Goal: Task Accomplishment & Management: Manage account settings

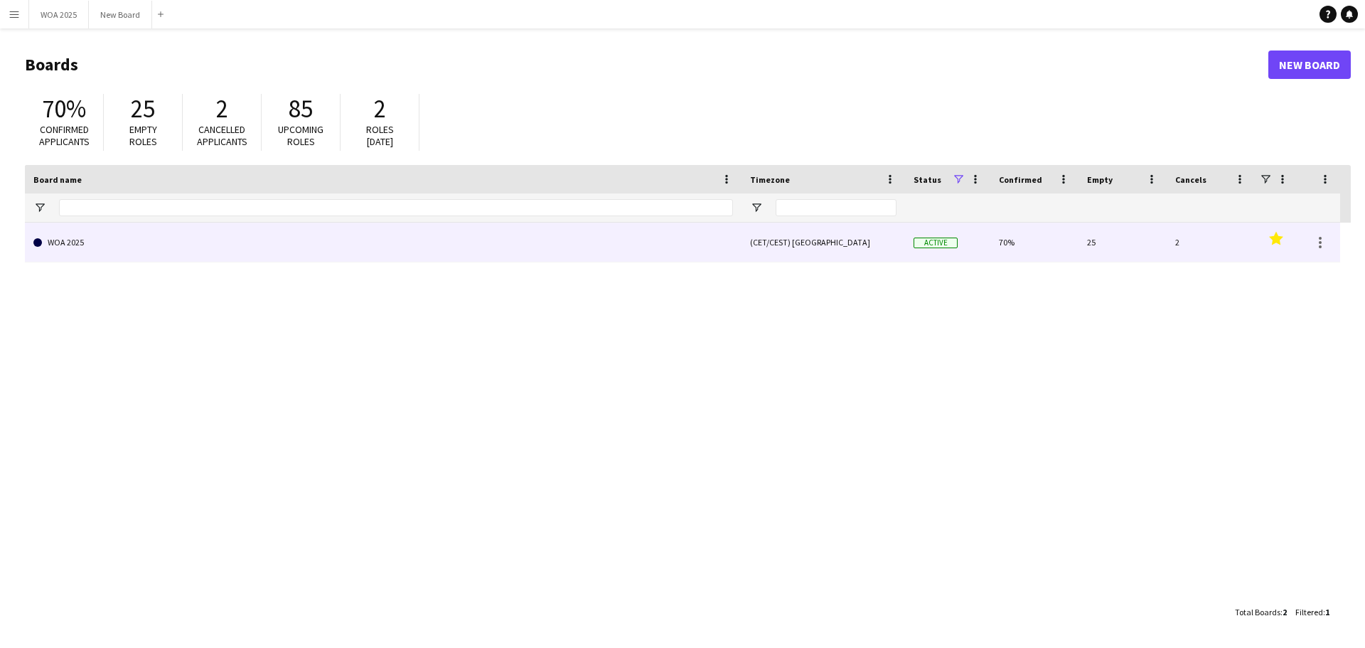
click at [171, 242] on link "WOA 2025" at bounding box center [383, 243] width 700 height 40
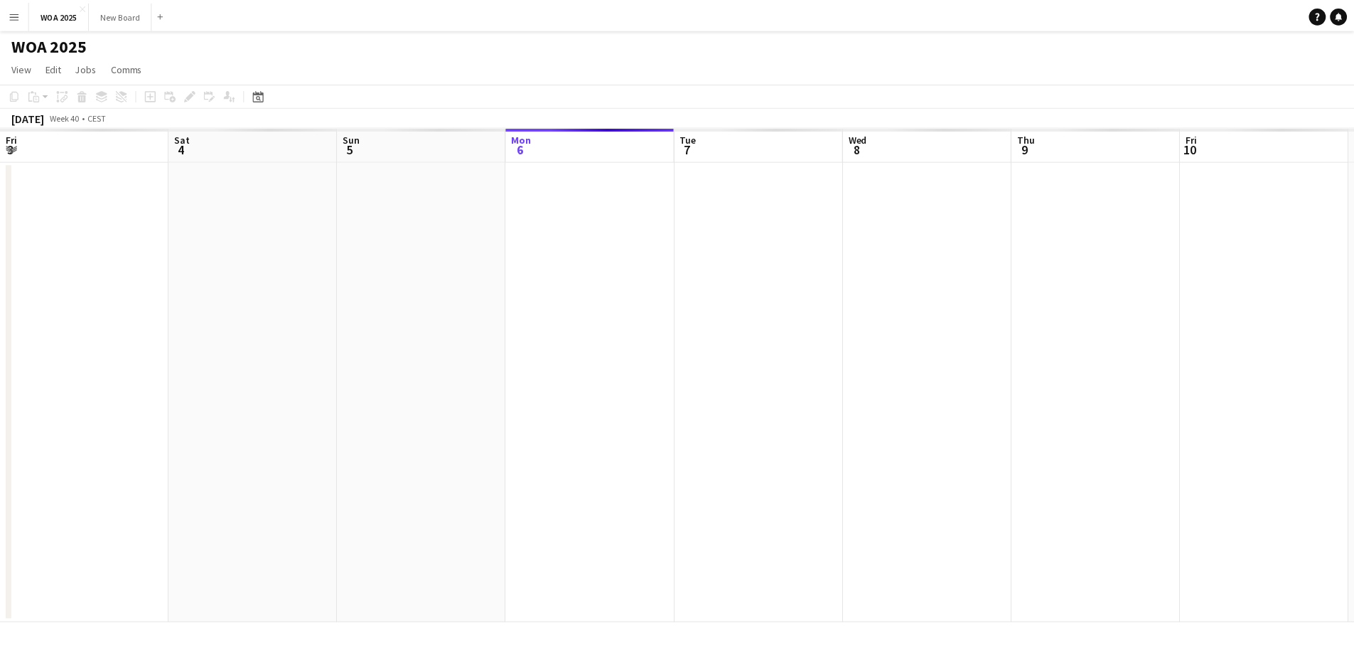
scroll to position [0, 340]
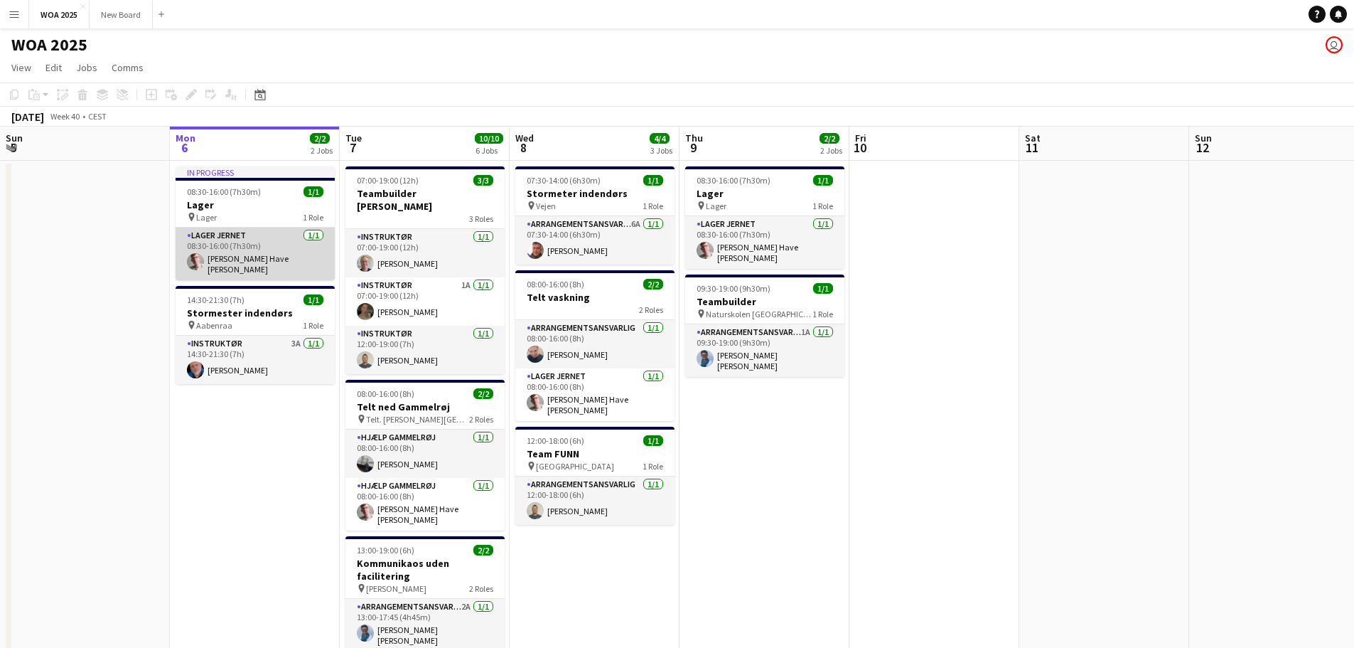
click at [260, 253] on app-card-role "Lager Jernet [DATE] 08:30-16:00 (7h30m) Lasse Have [PERSON_NAME] [PERSON_NAME]" at bounding box center [255, 254] width 159 height 53
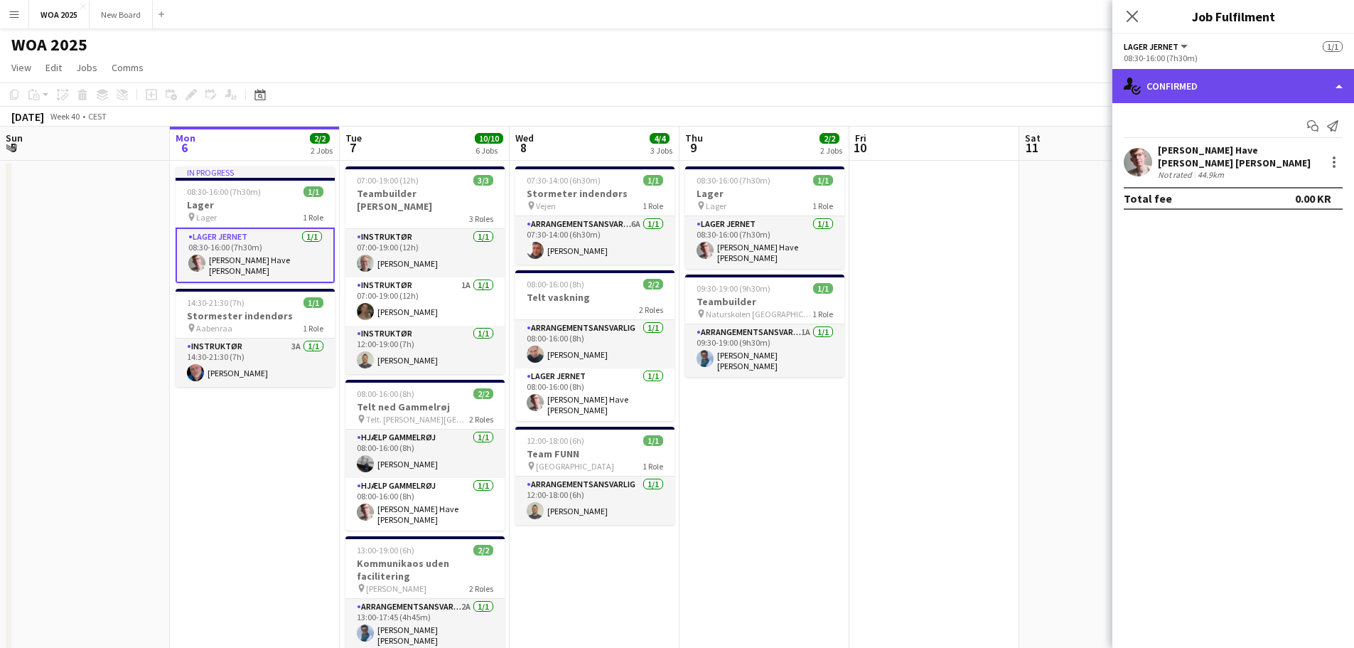
click at [1301, 93] on div "single-neutral-actions-check-2 Confirmed" at bounding box center [1234, 86] width 242 height 34
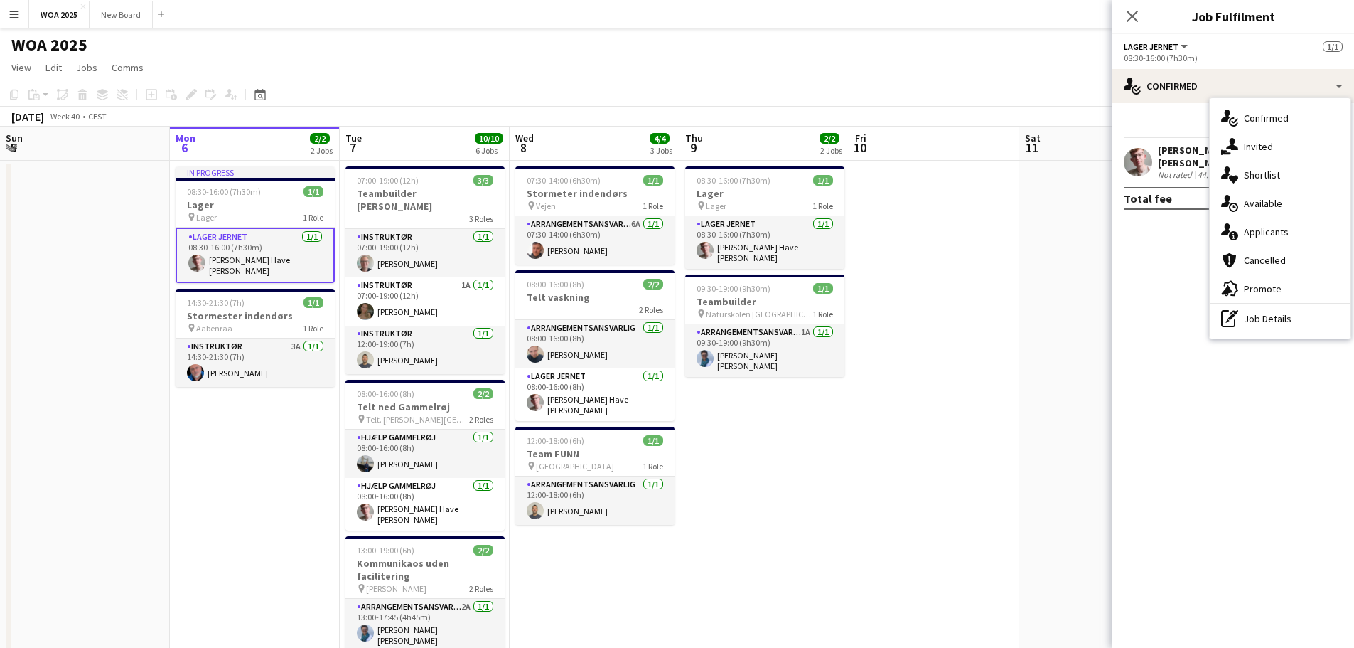
click at [1199, 151] on div "[PERSON_NAME] Have [PERSON_NAME] [PERSON_NAME]" at bounding box center [1239, 157] width 162 height 26
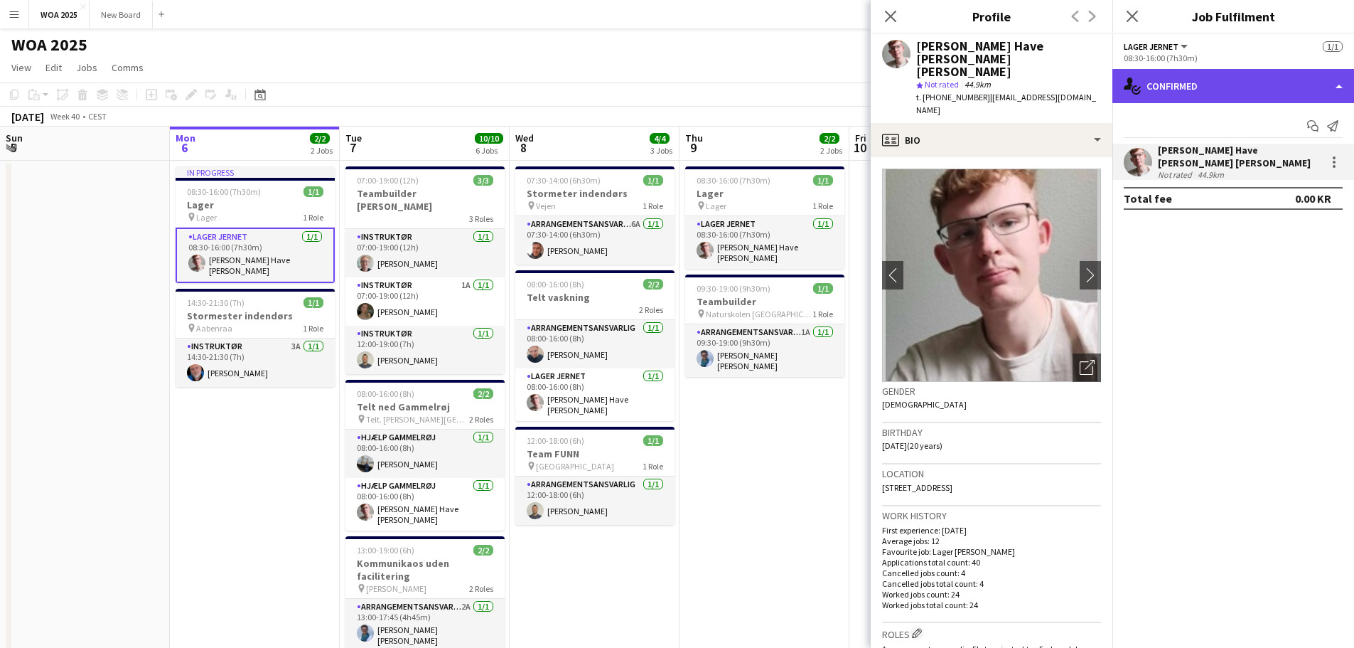
click at [1232, 89] on div "single-neutral-actions-check-2 Confirmed" at bounding box center [1234, 86] width 242 height 34
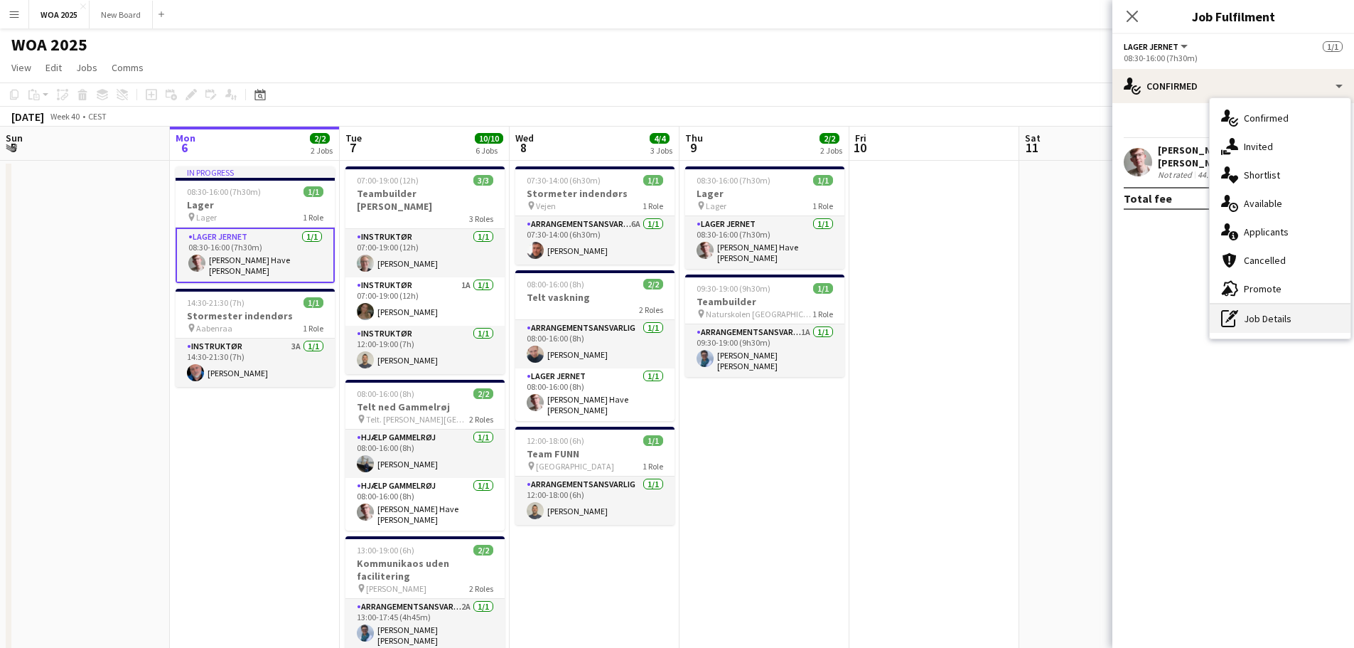
click at [1269, 320] on div "pen-write Job Details" at bounding box center [1280, 318] width 141 height 28
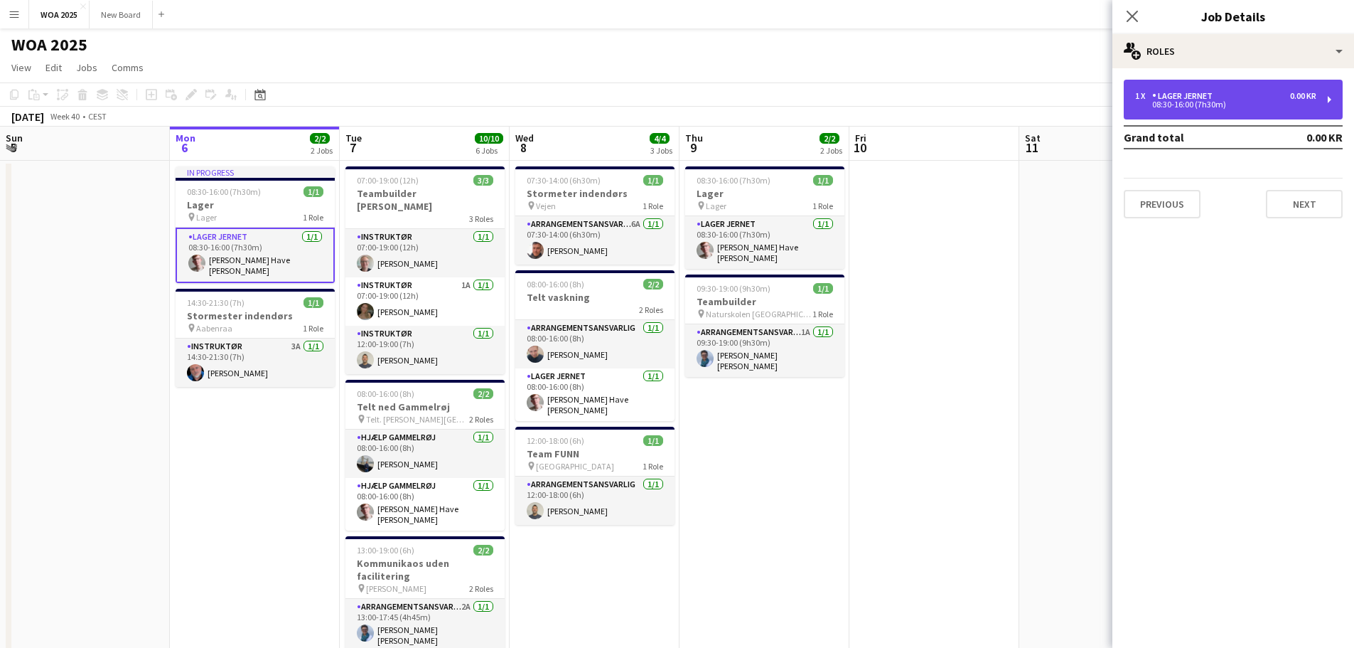
click at [1269, 89] on div "1 x Lager Jernet 0.00 KR 08:30-16:00 (7h30m)" at bounding box center [1233, 100] width 219 height 40
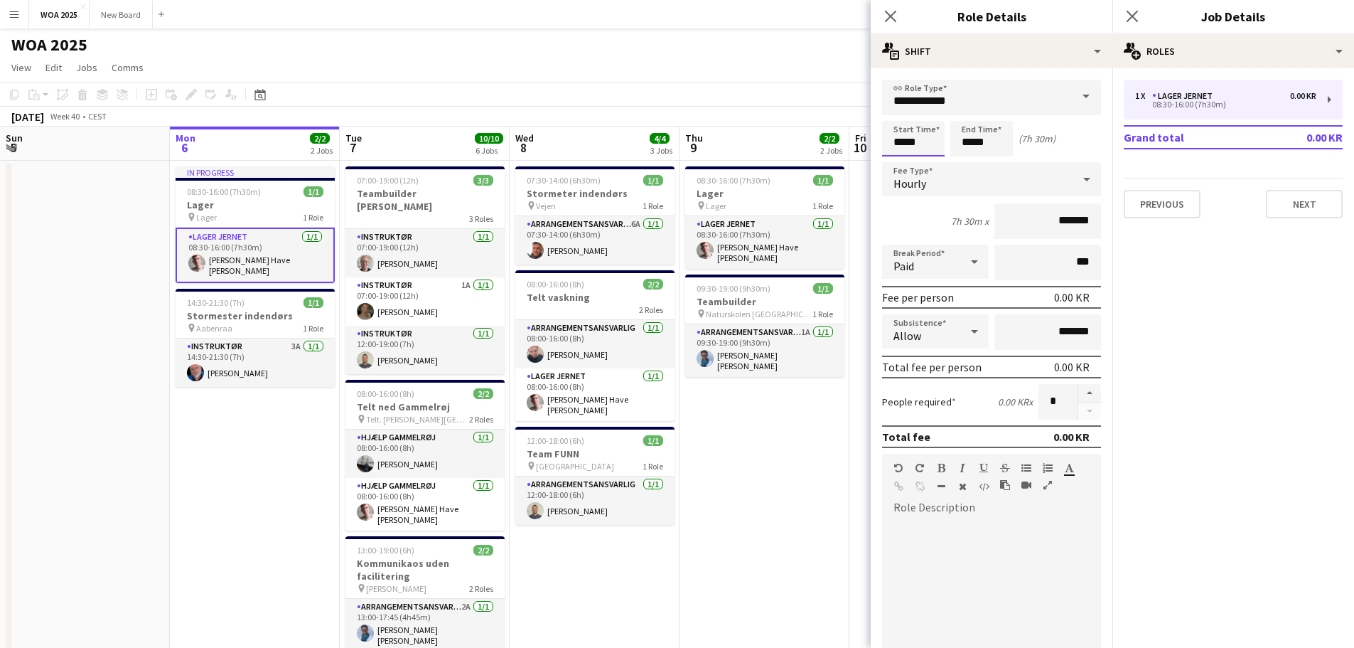
click at [926, 137] on body "Menu Boards Boards Boards All jobs Status Workforce Workforce My Workforce Recr…" at bounding box center [677, 512] width 1354 height 1025
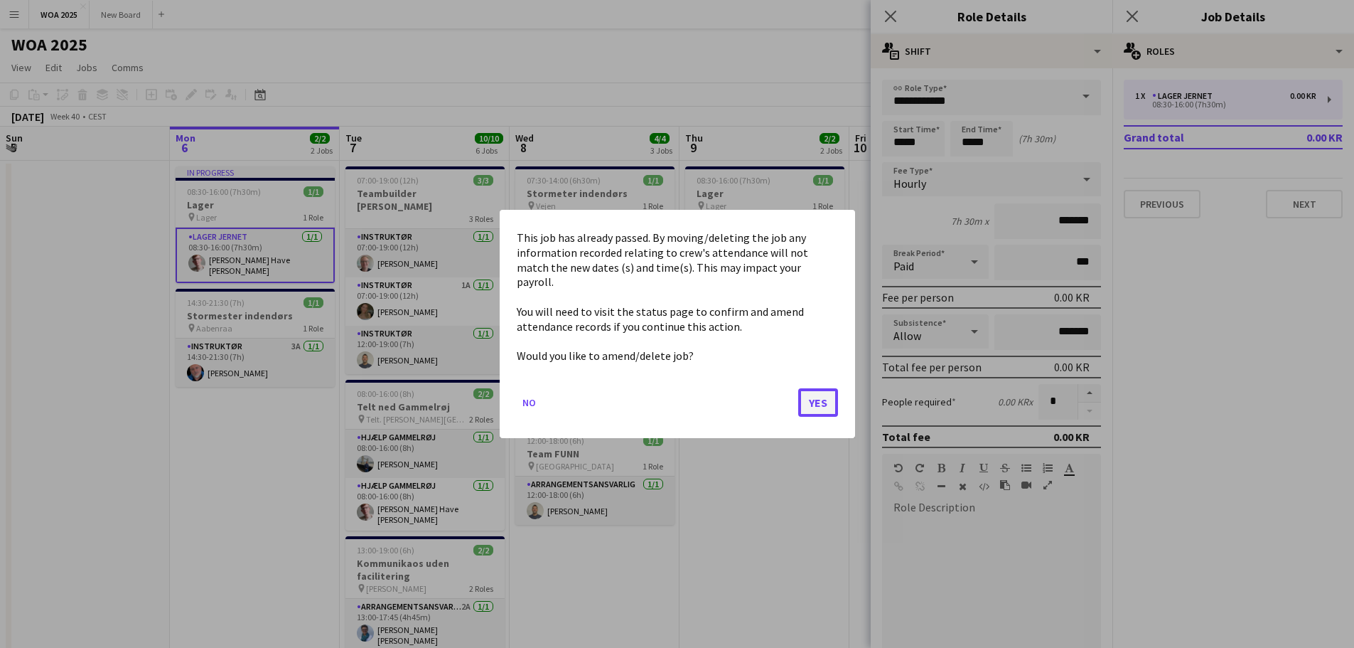
click at [816, 396] on button "Yes" at bounding box center [818, 402] width 40 height 28
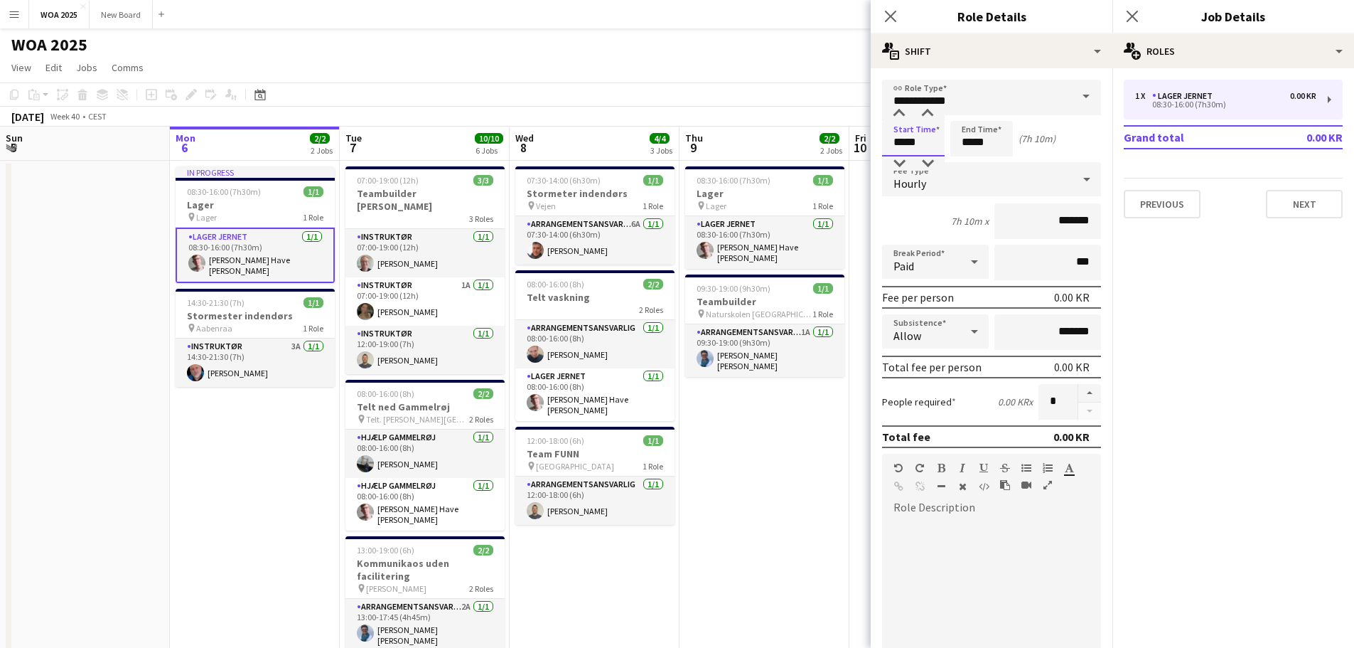
type input "*****"
click at [801, 483] on app-date-cell "08:30-16:00 (7h30m) 1/1 Lager pin Lager 1 Role Lager Jernet [DATE] 08:30-16:00 …" at bounding box center [765, 593] width 170 height 864
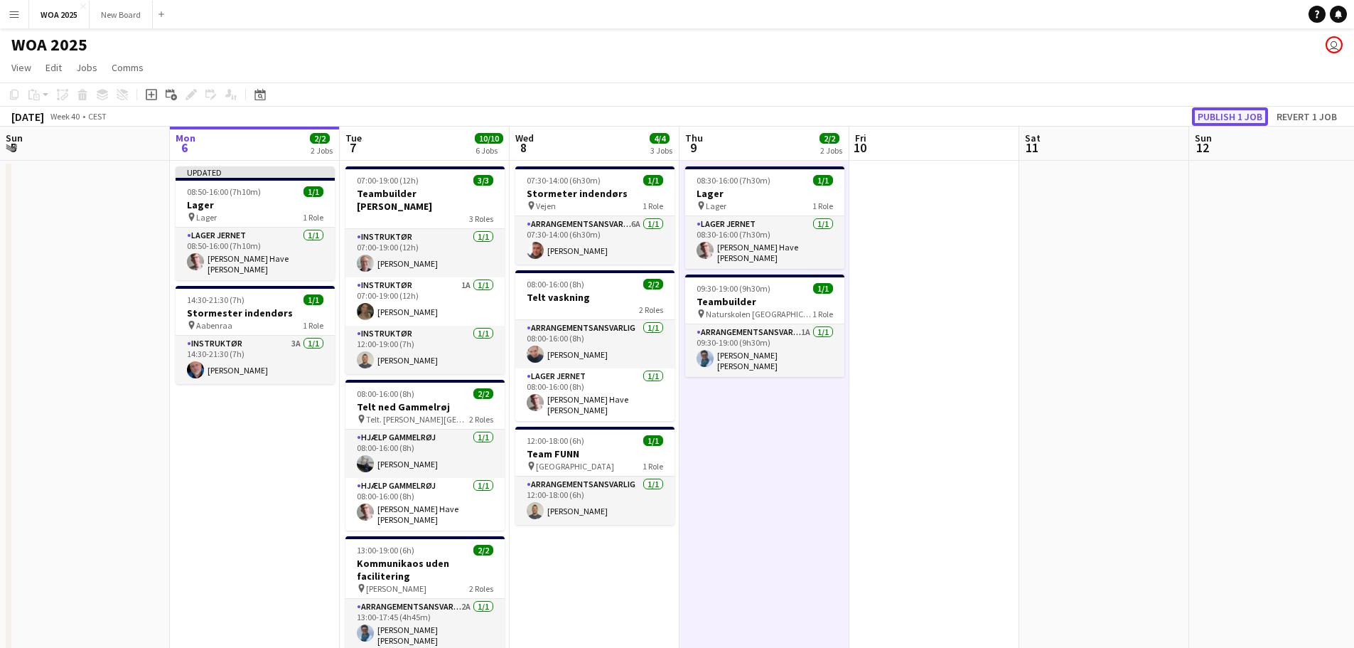
click at [1232, 114] on button "Publish 1 job" at bounding box center [1230, 116] width 76 height 18
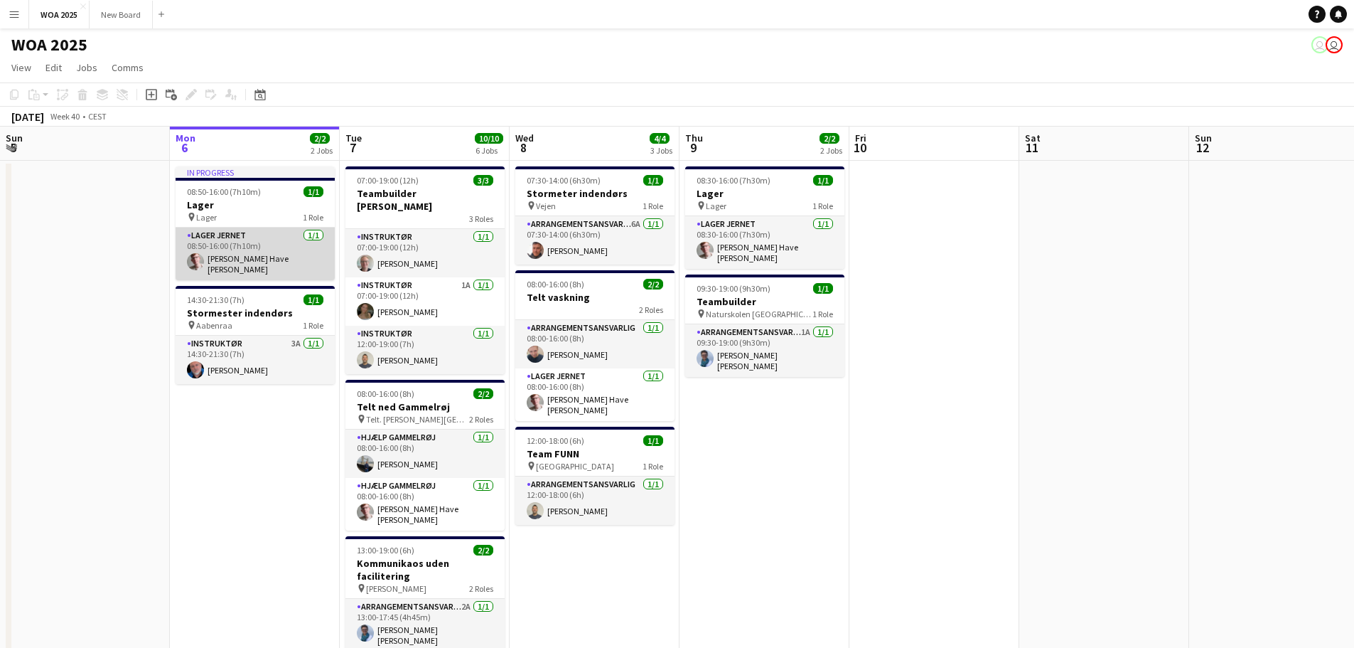
click at [272, 260] on app-card-role "Lager Jernet [DATE] 08:50-16:00 (7h10m) Lasse Have [PERSON_NAME] [PERSON_NAME]" at bounding box center [255, 254] width 159 height 53
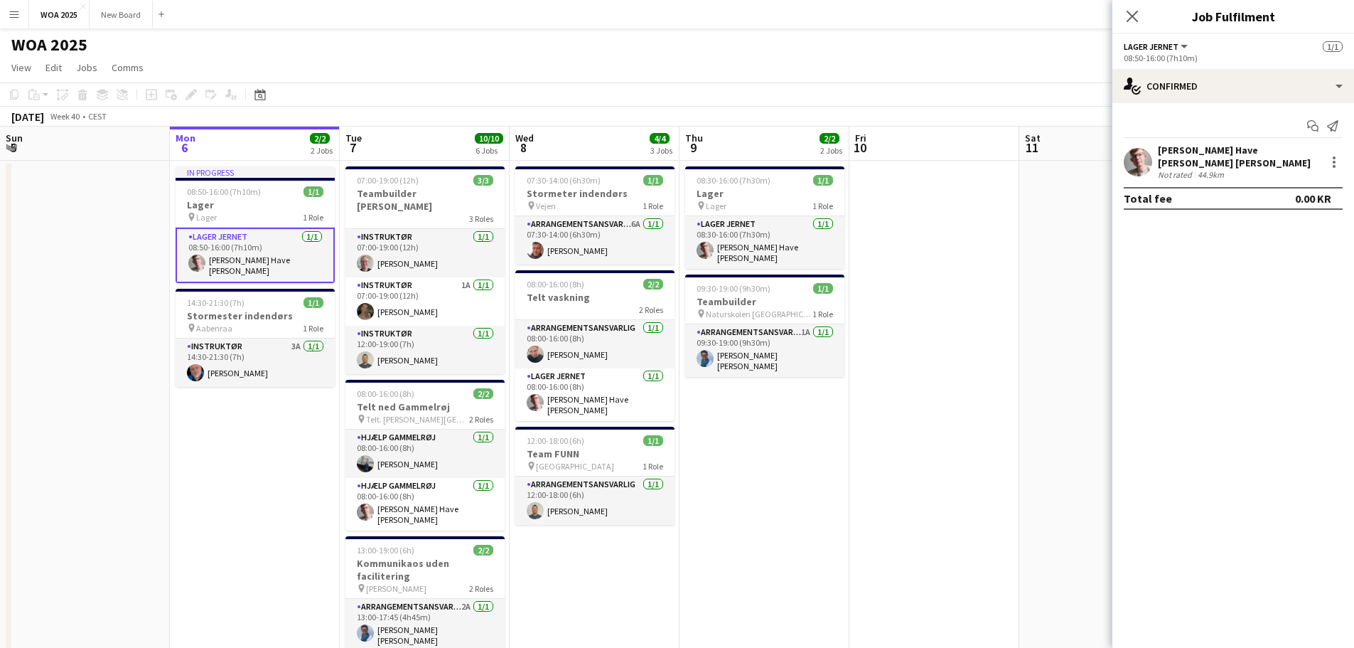
click at [1259, 159] on div "[PERSON_NAME] Have [PERSON_NAME] [PERSON_NAME]" at bounding box center [1239, 157] width 162 height 26
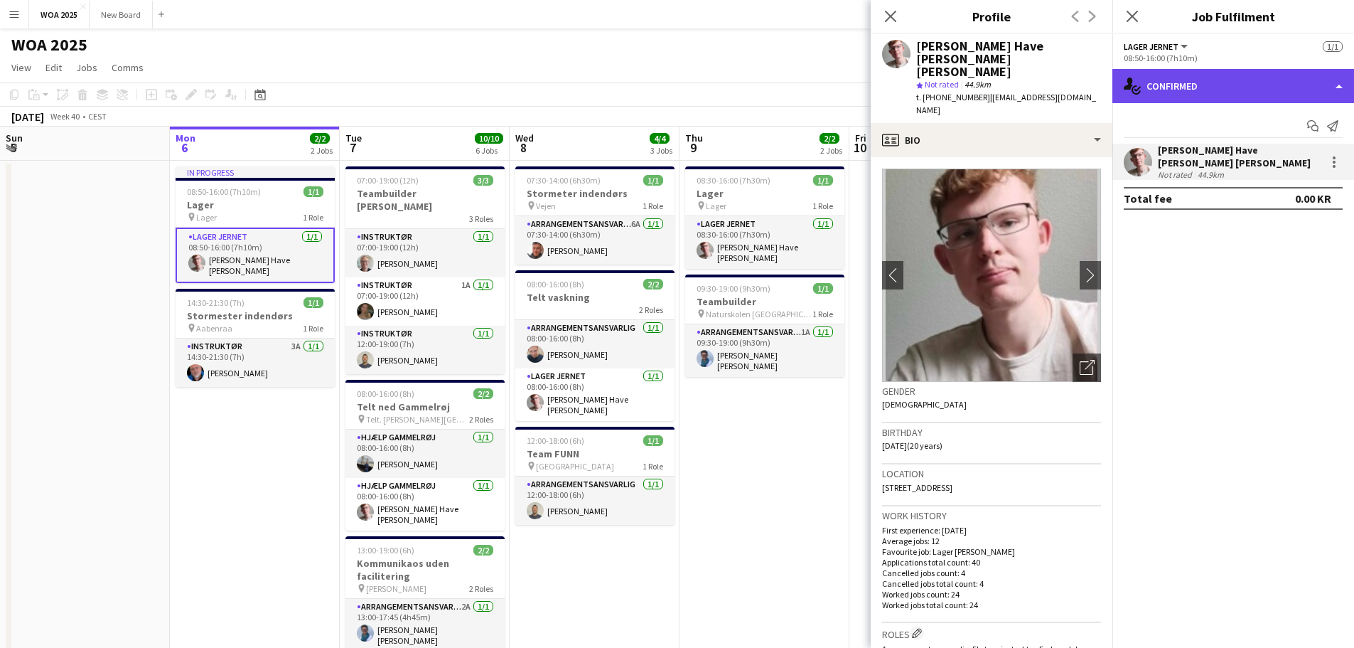
click at [1277, 79] on div "single-neutral-actions-check-2 Confirmed" at bounding box center [1234, 86] width 242 height 34
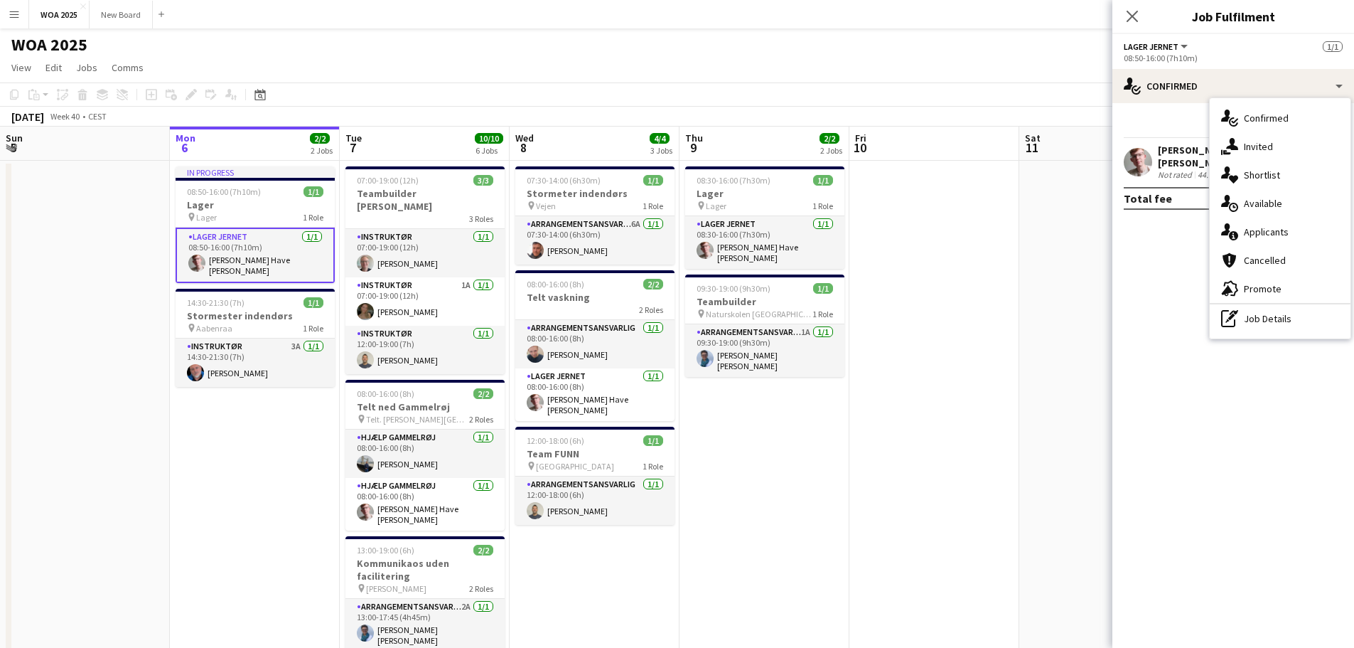
click at [1289, 318] on div "pen-write Job Details" at bounding box center [1280, 318] width 141 height 28
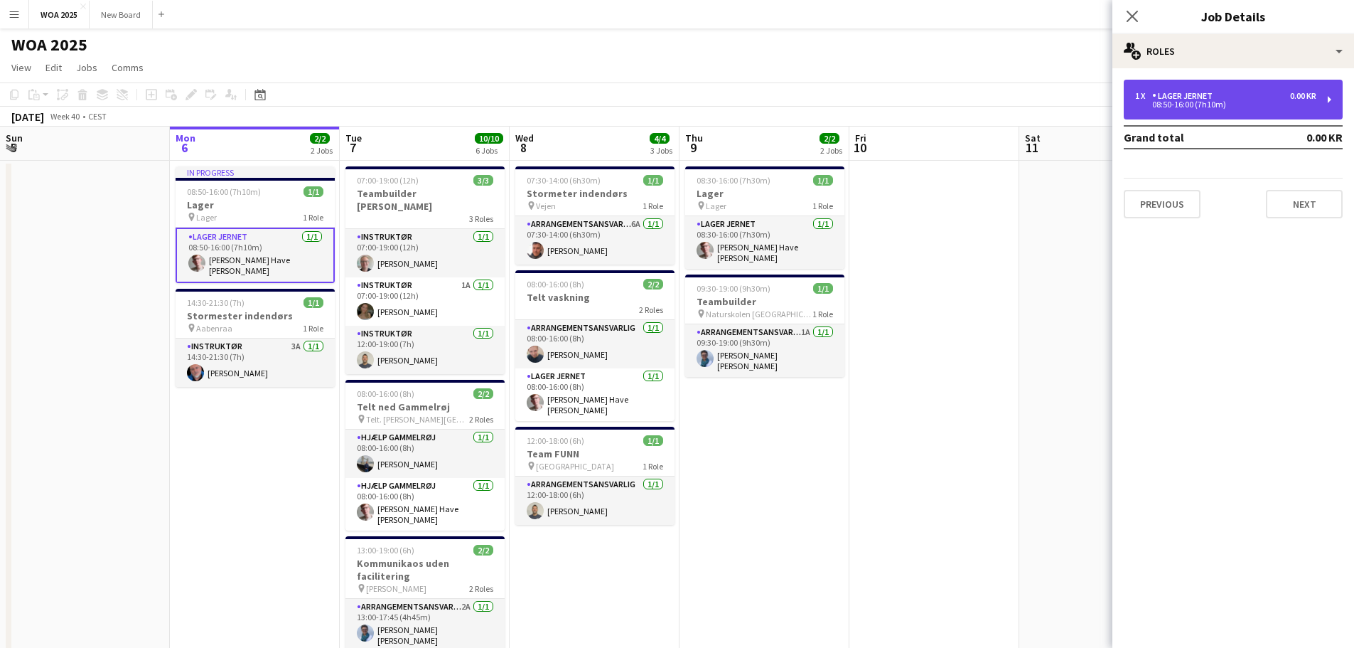
click at [1317, 107] on div "1 x Lager Jernet 0.00 KR 08:50-16:00 (7h10m)" at bounding box center [1233, 100] width 219 height 40
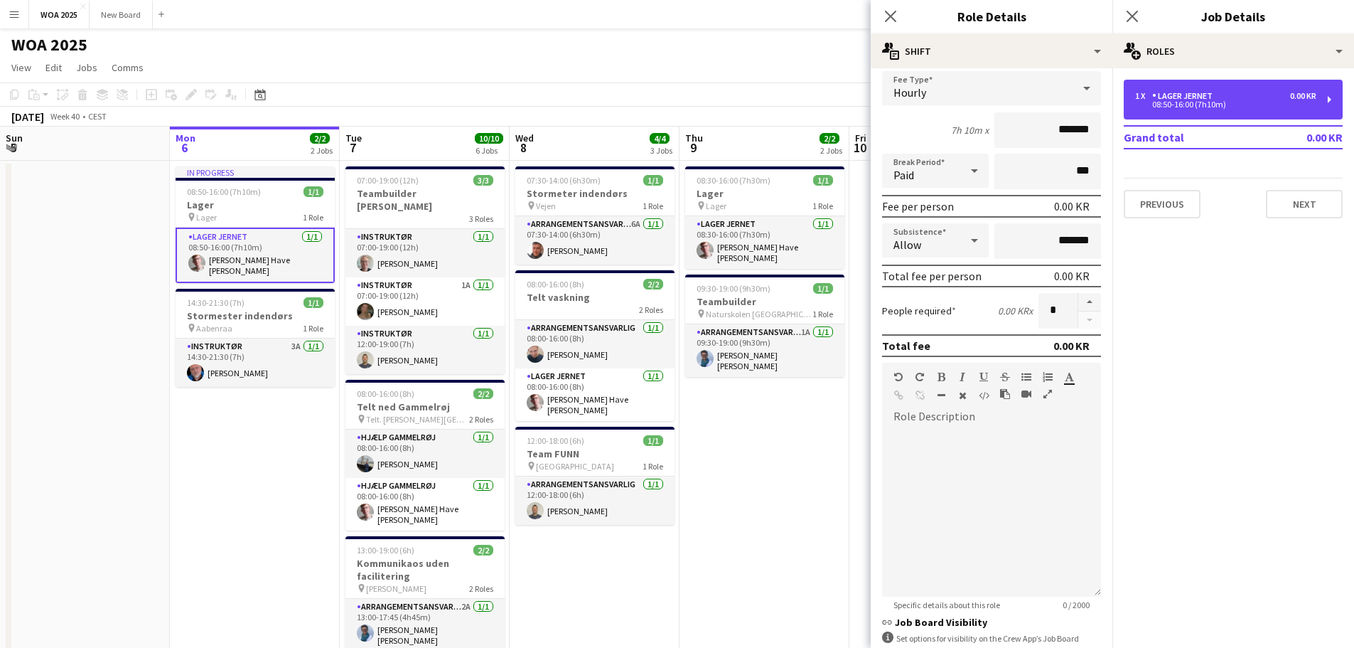
scroll to position [274, 0]
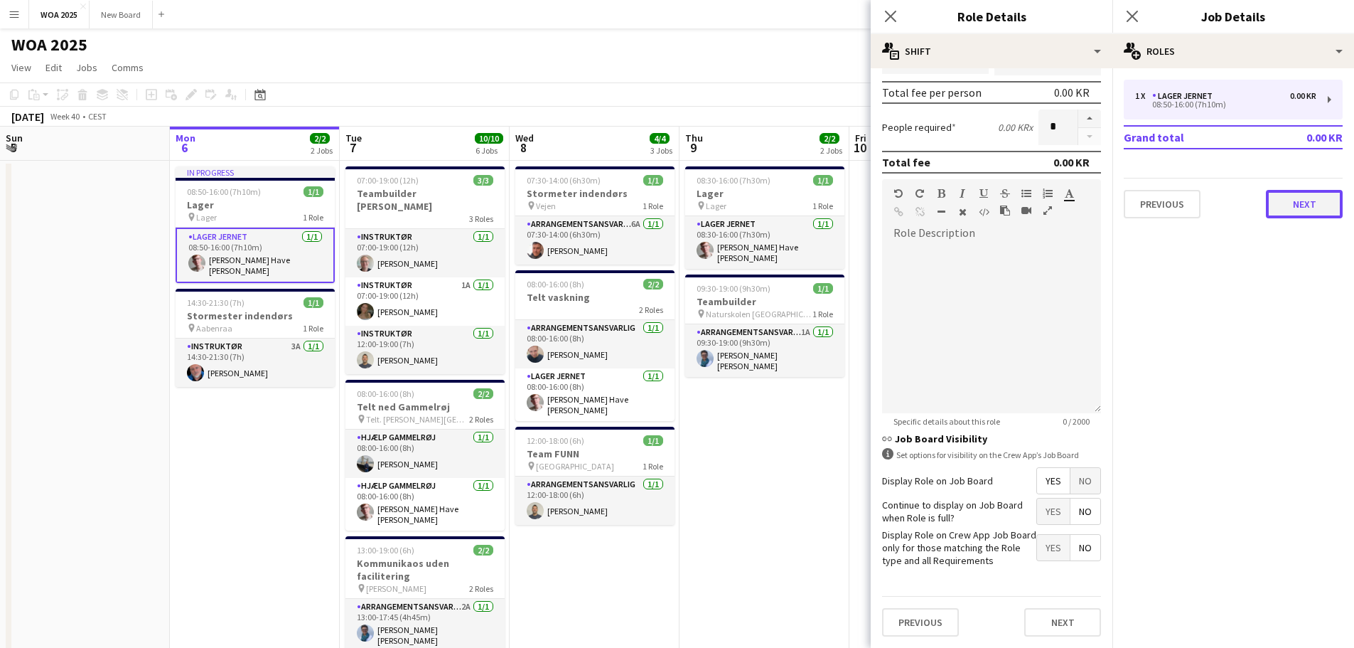
click at [1305, 210] on button "Next" at bounding box center [1304, 204] width 77 height 28
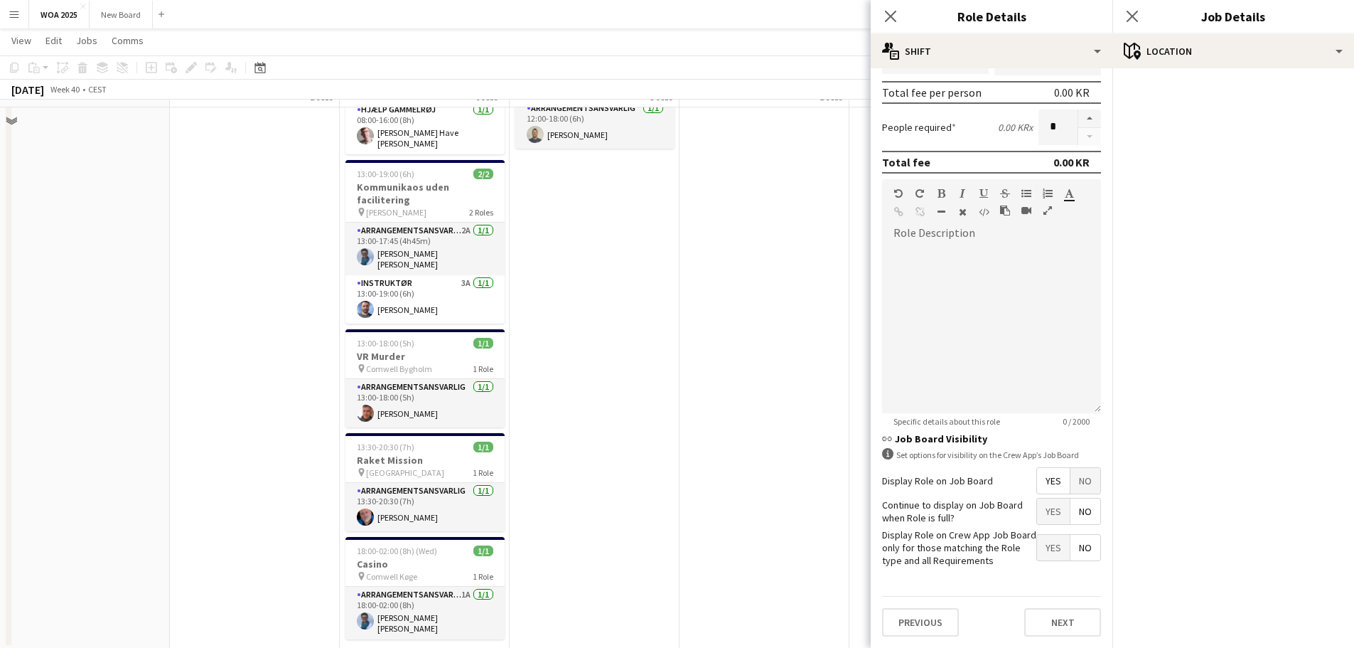
scroll to position [375, 0]
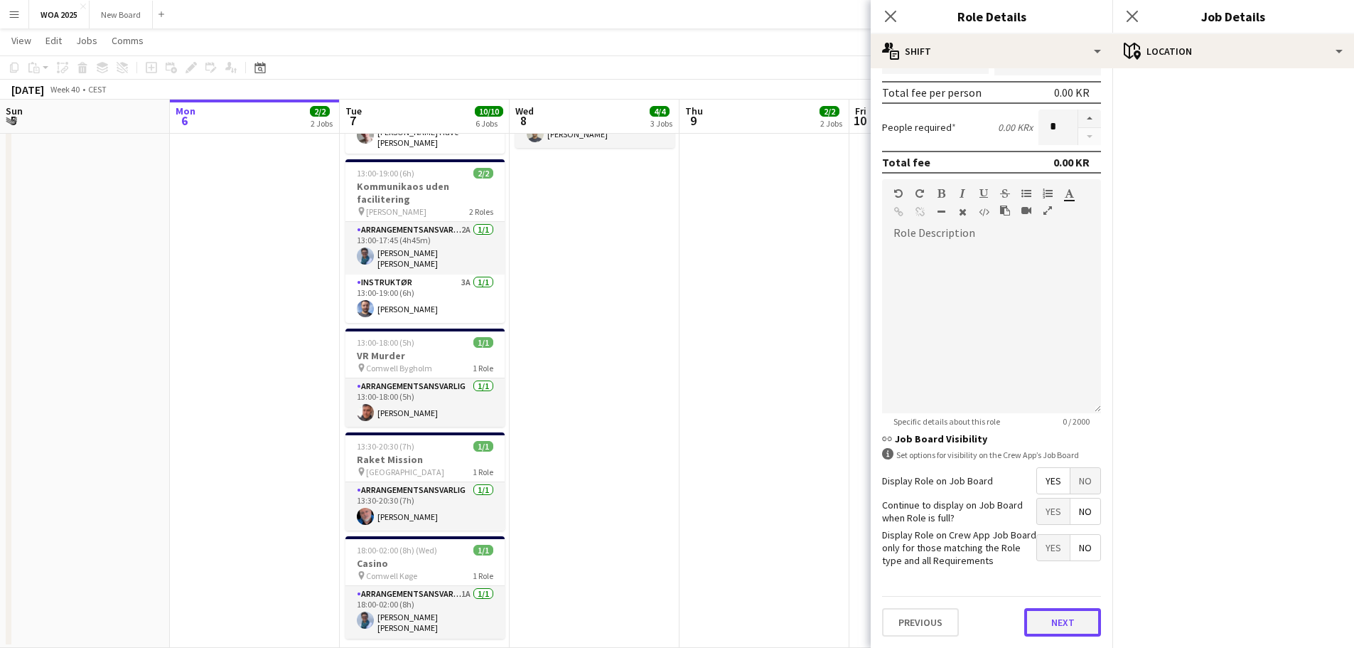
click at [1067, 629] on button "Next" at bounding box center [1063, 622] width 77 height 28
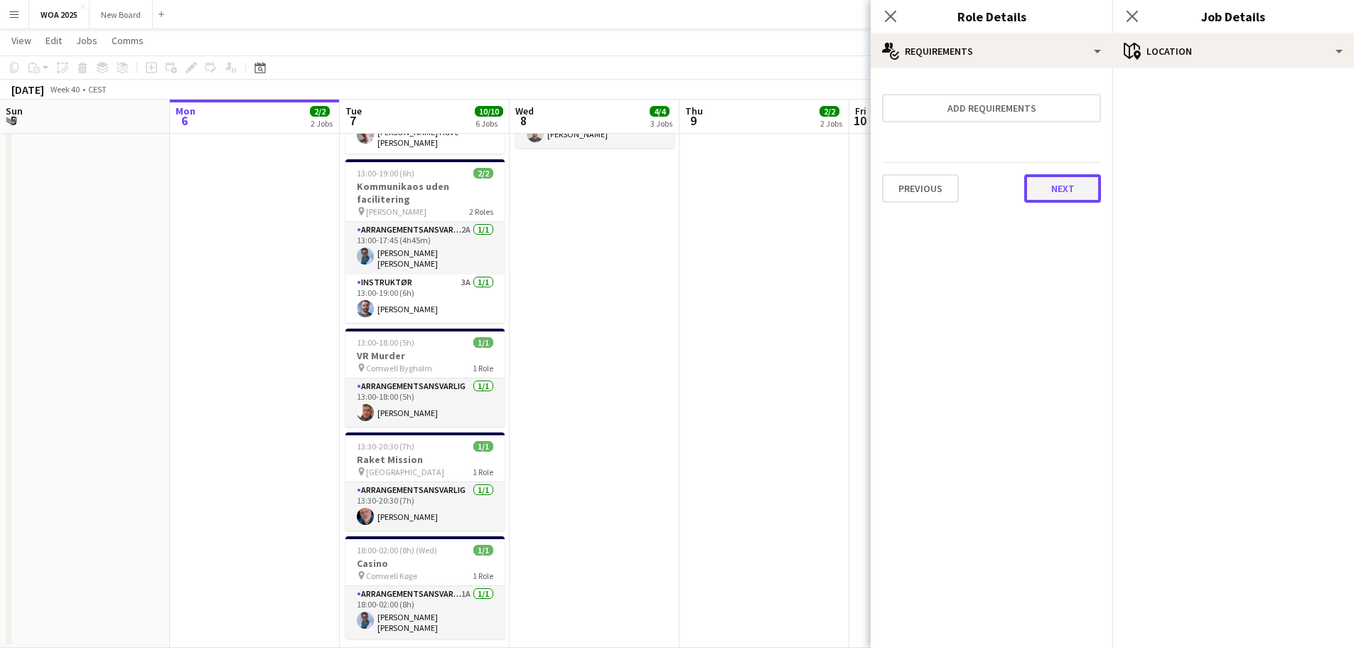
click at [1071, 183] on button "Next" at bounding box center [1063, 188] width 77 height 28
click at [1071, 183] on button "Finish" at bounding box center [1074, 190] width 53 height 28
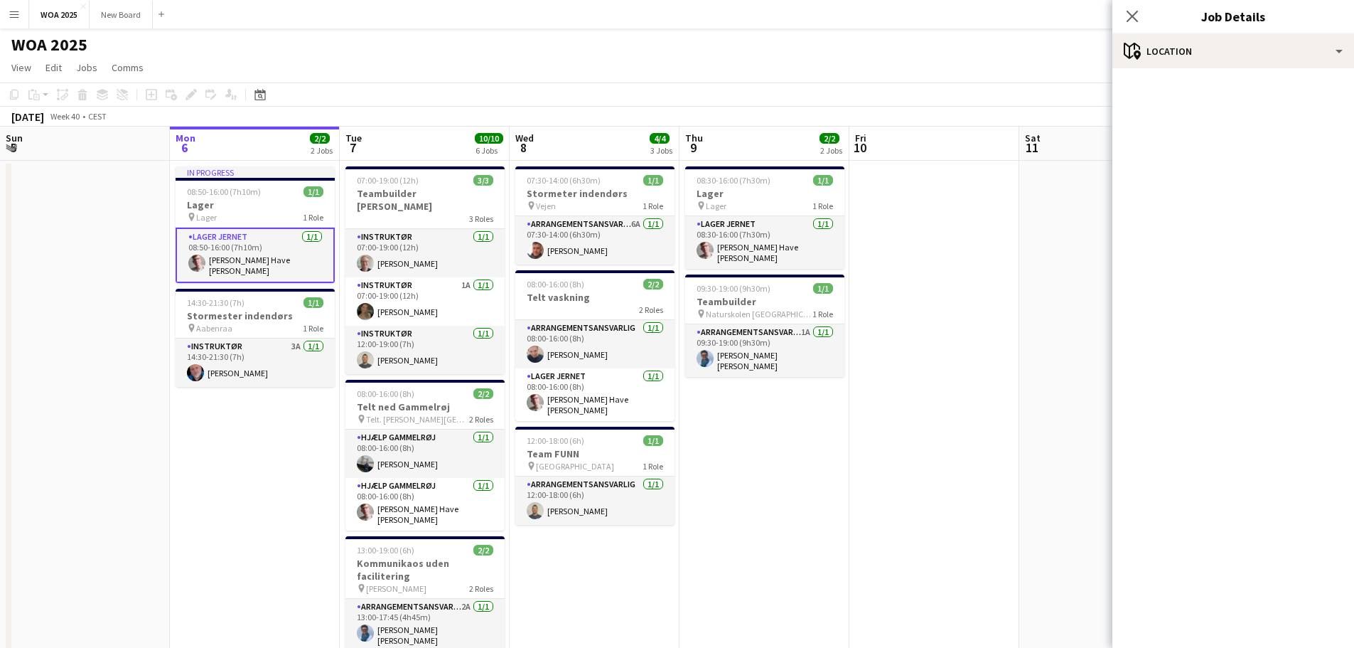
click at [275, 253] on app-card-role "Lager Jernet [DATE] 08:50-16:00 (7h10m) Lasse Have [PERSON_NAME] [PERSON_NAME]" at bounding box center [255, 255] width 159 height 55
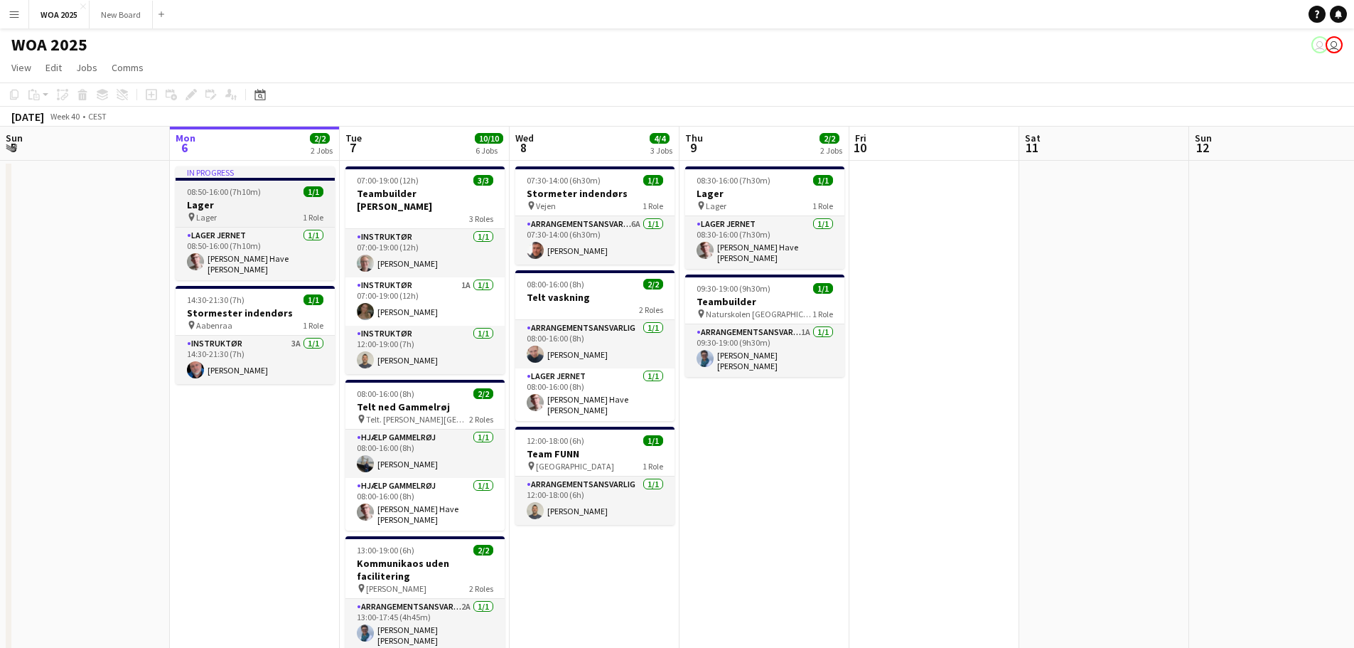
click at [282, 214] on div "pin Lager 1 Role" at bounding box center [255, 216] width 159 height 11
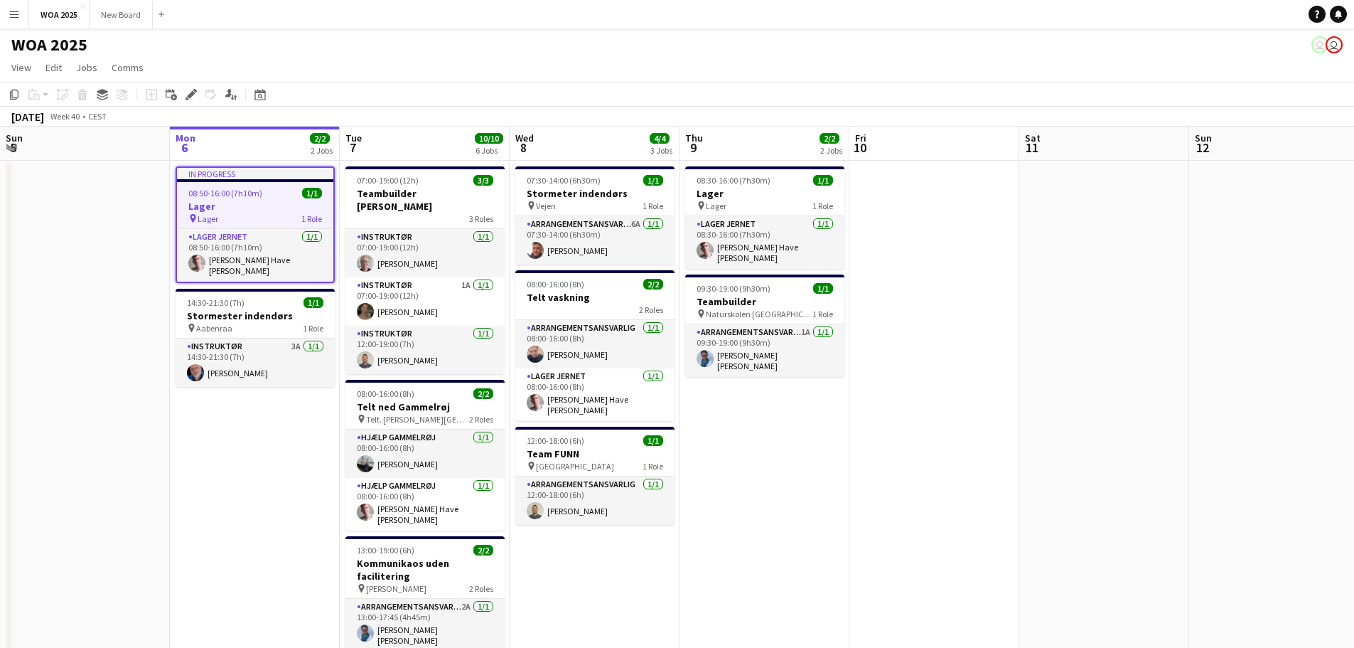
click at [282, 213] on div "pin Lager 1 Role" at bounding box center [255, 218] width 156 height 11
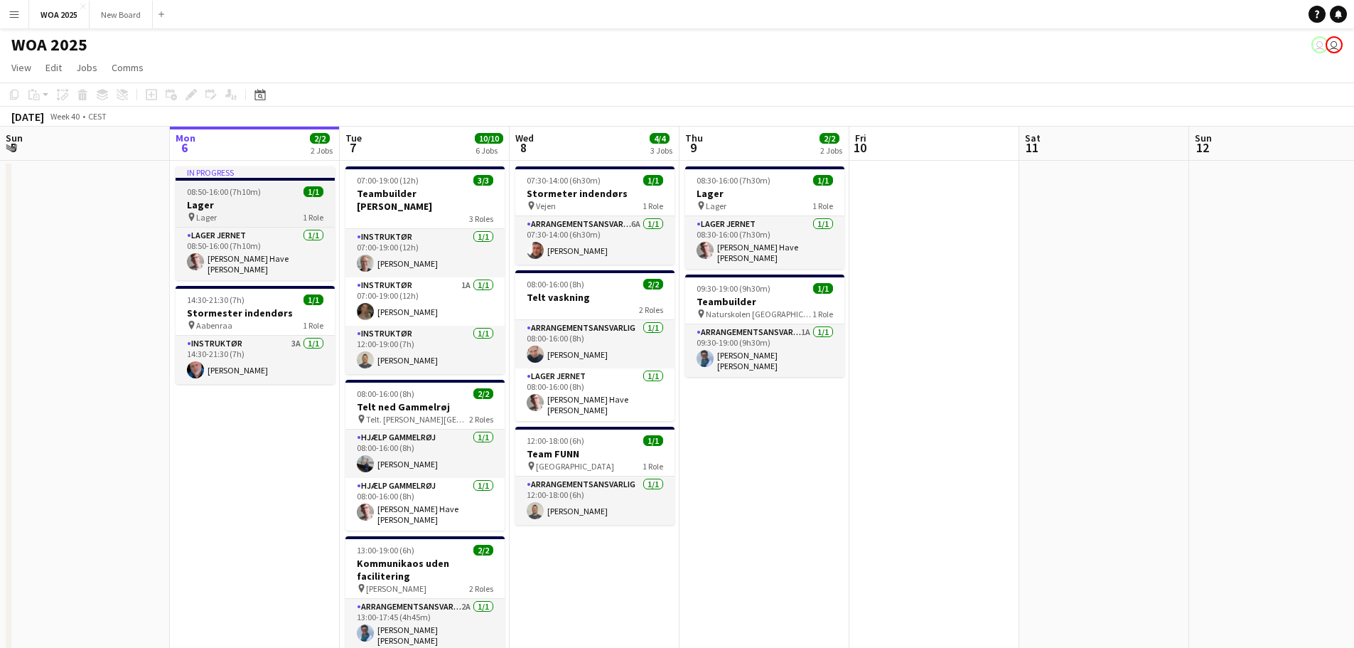
click at [282, 214] on div "pin Lager 1 Role" at bounding box center [255, 216] width 159 height 11
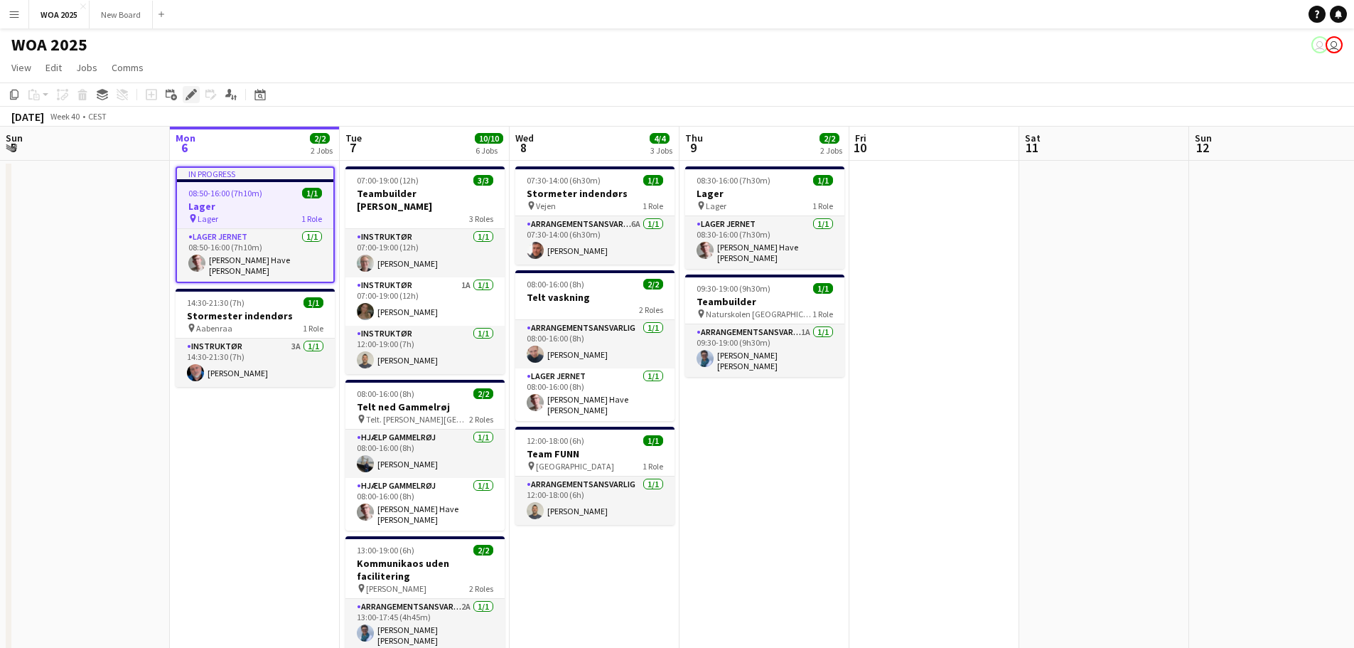
click at [188, 92] on icon "Edit" at bounding box center [191, 94] width 11 height 11
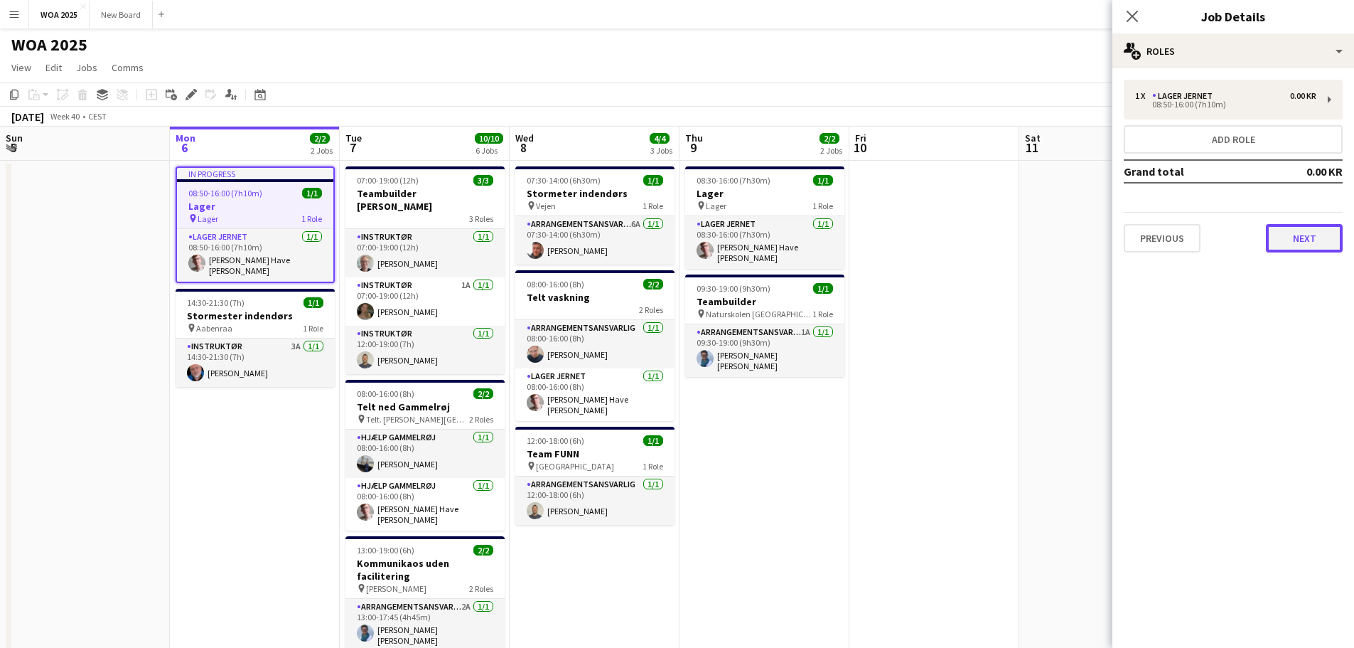
click at [1325, 236] on button "Next" at bounding box center [1304, 238] width 77 height 28
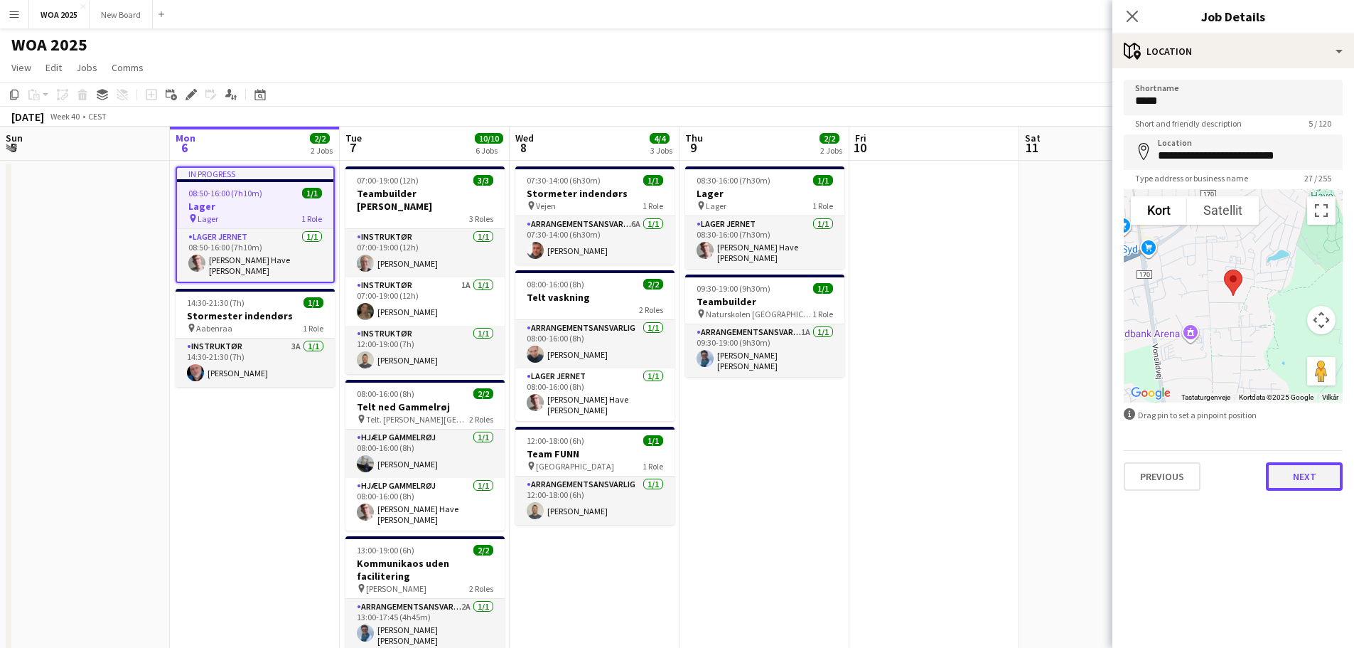
click at [1324, 481] on button "Next" at bounding box center [1304, 476] width 77 height 28
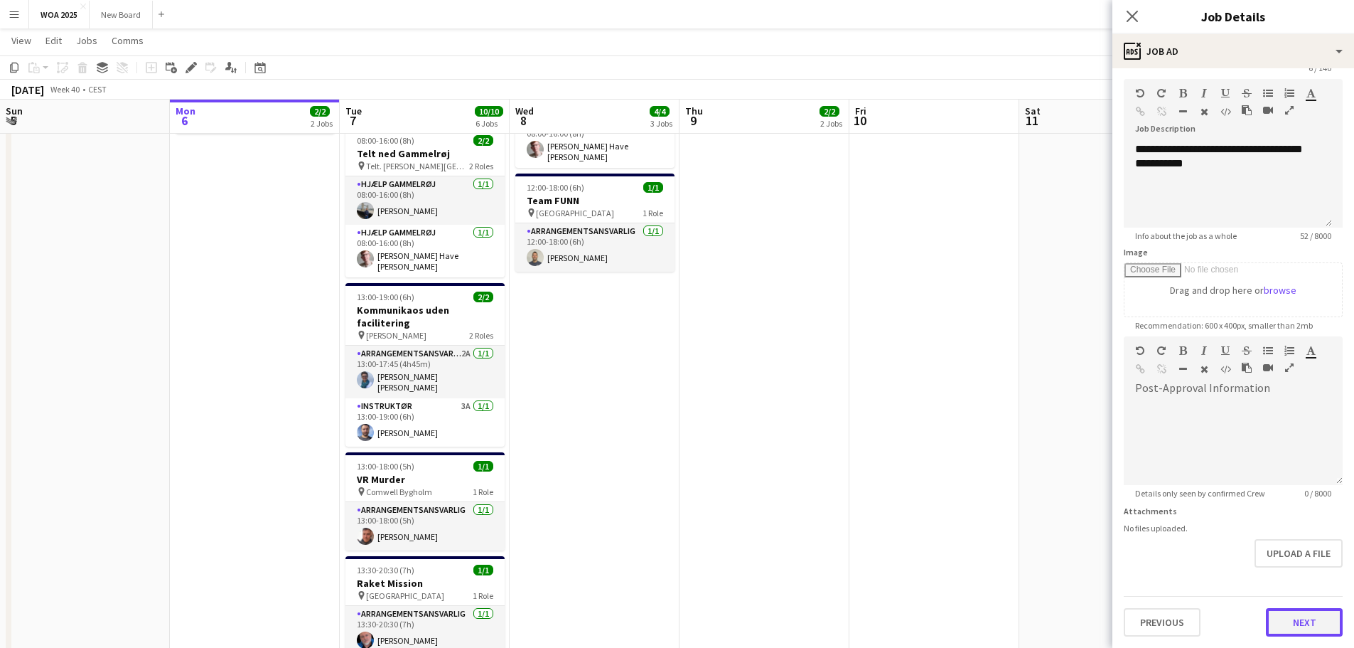
scroll to position [55, 0]
click at [1311, 587] on form "**********" at bounding box center [1234, 330] width 242 height 612
click at [1313, 628] on button "Next" at bounding box center [1304, 622] width 77 height 28
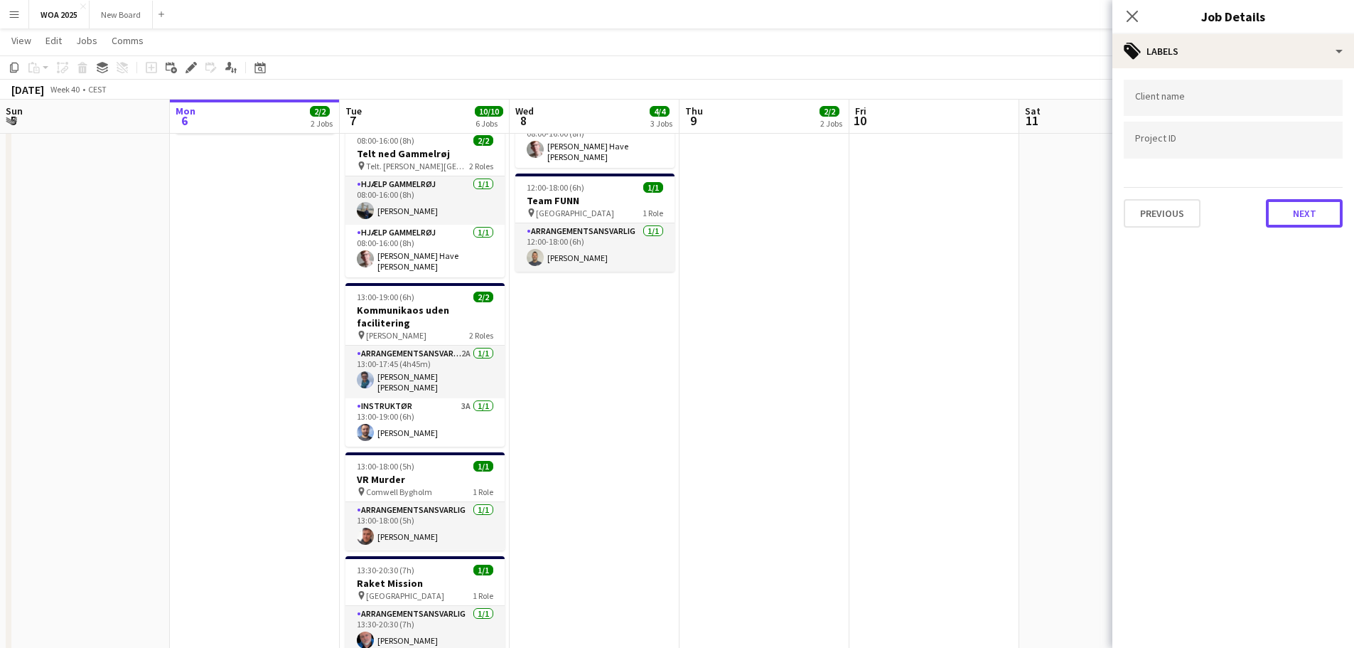
click at [1315, 205] on button "Next" at bounding box center [1304, 213] width 77 height 28
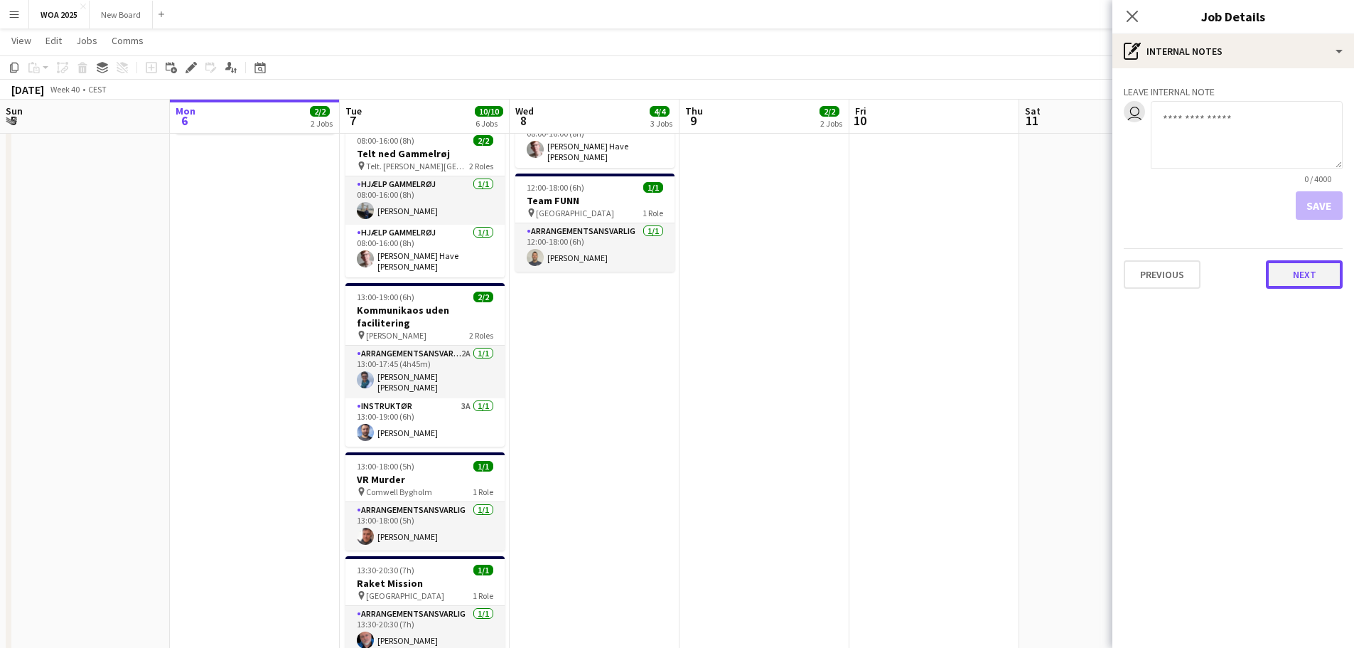
click at [1313, 269] on button "Next" at bounding box center [1304, 274] width 77 height 28
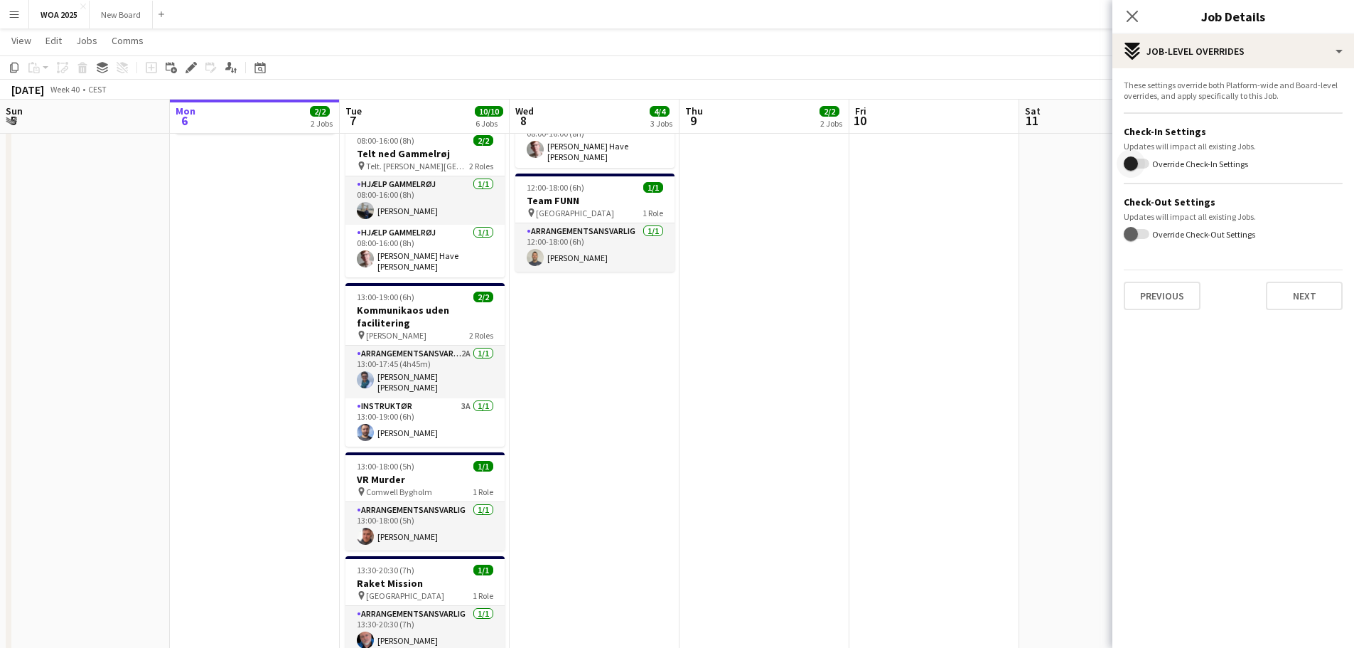
click at [1143, 164] on span "button" at bounding box center [1131, 163] width 28 height 28
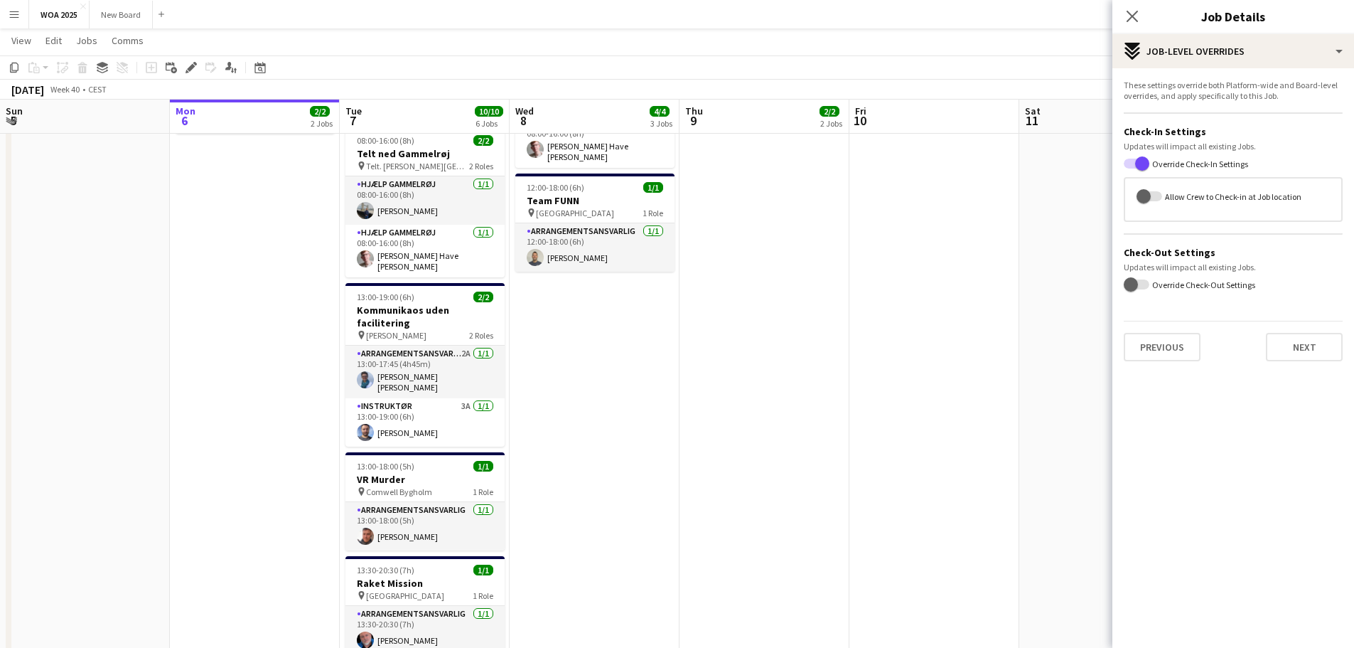
click at [1163, 196] on label "Allow Crew to Check-in at Job location" at bounding box center [1232, 196] width 139 height 11
click at [1163, 196] on button "Allow Crew to Check-in at Job location" at bounding box center [1150, 196] width 26 height 10
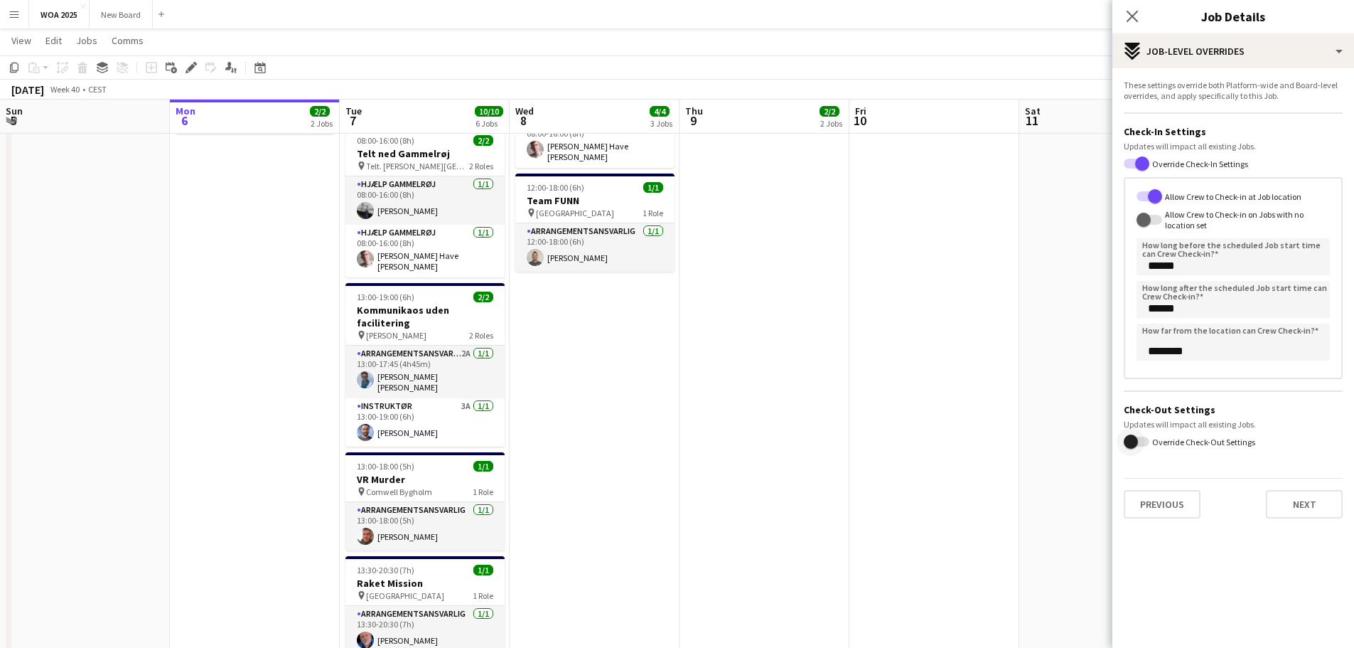
click at [1144, 442] on span "button" at bounding box center [1131, 441] width 28 height 28
click at [1156, 473] on span "button" at bounding box center [1144, 474] width 28 height 28
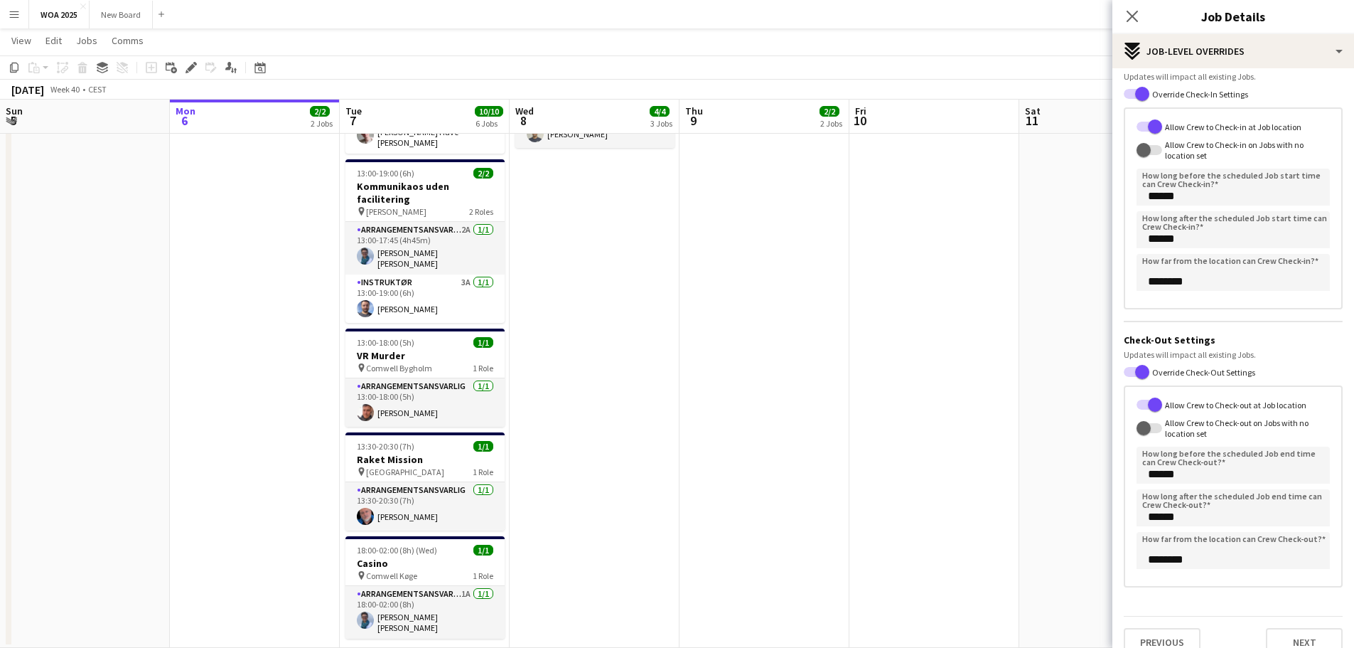
scroll to position [90, 0]
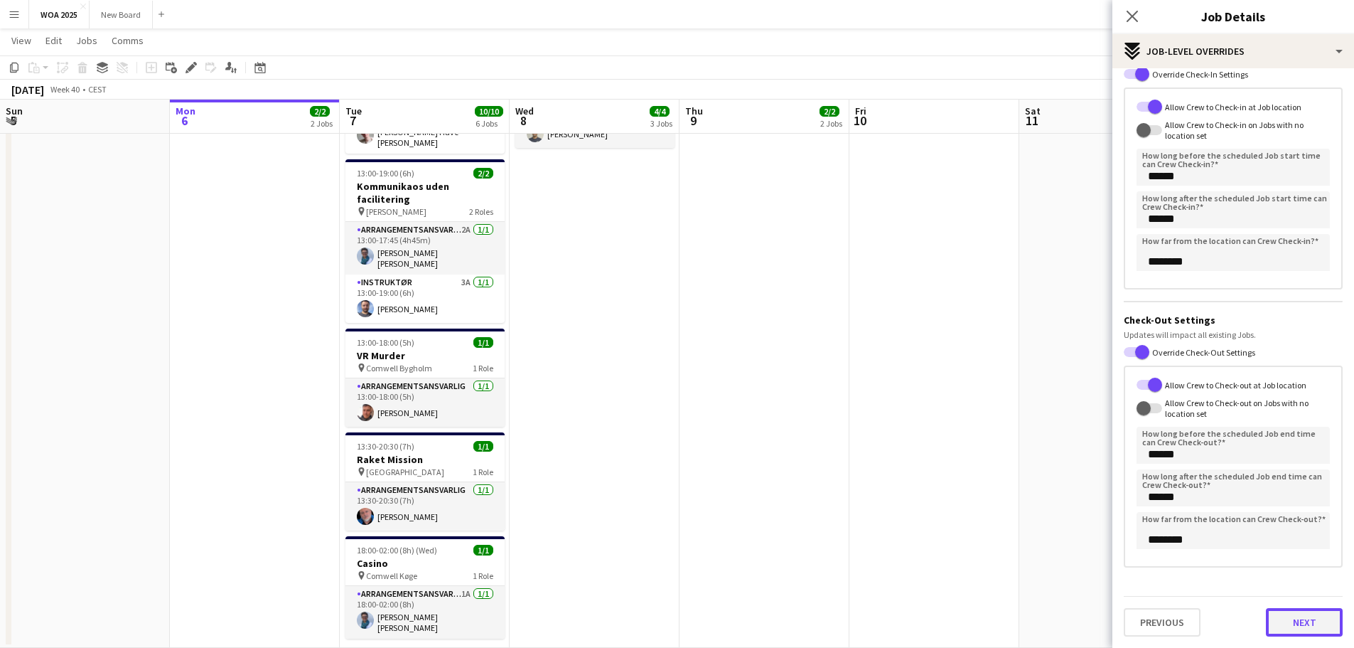
click at [1320, 625] on button "Next" at bounding box center [1304, 622] width 77 height 28
type input "*******"
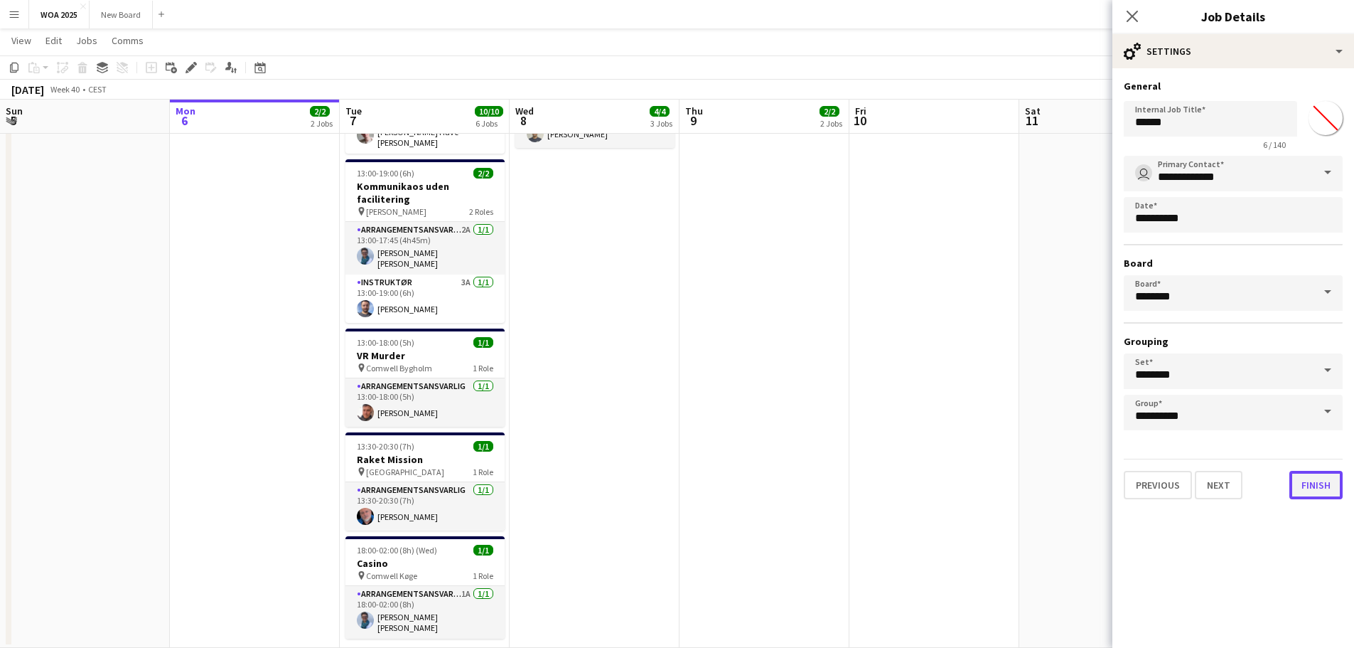
click at [1321, 498] on button "Finish" at bounding box center [1316, 485] width 53 height 28
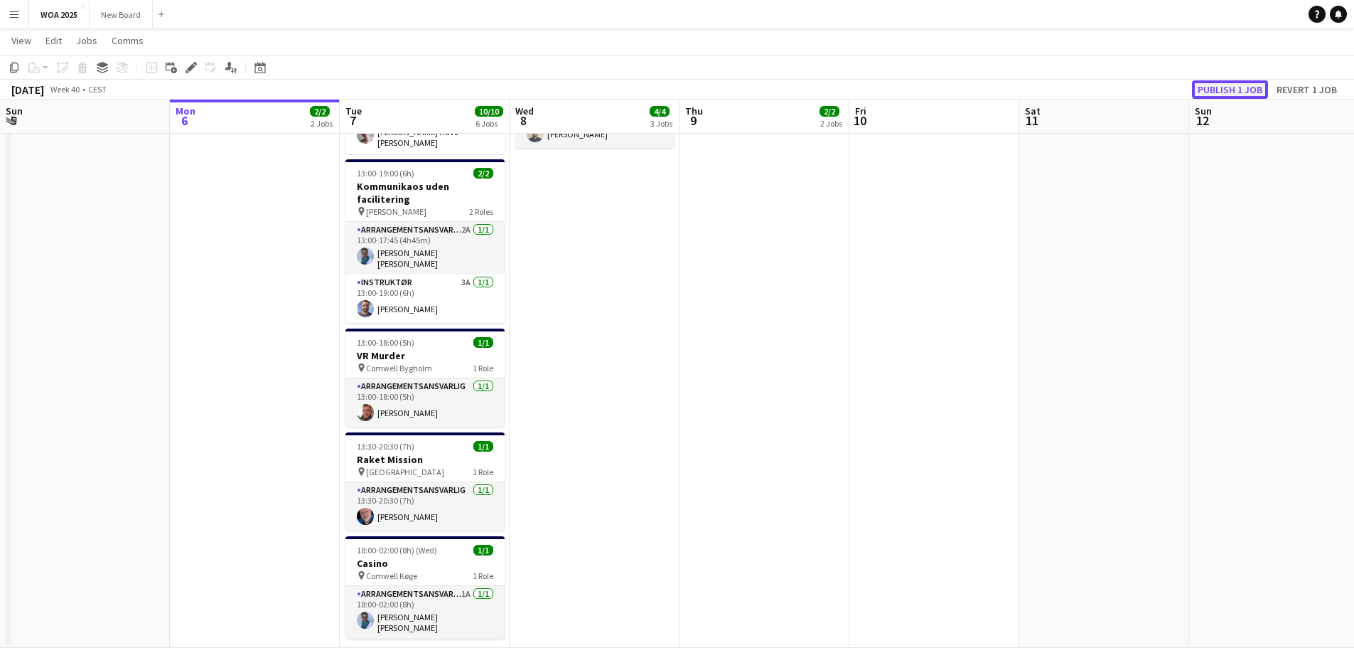
click at [1254, 87] on button "Publish 1 job" at bounding box center [1230, 89] width 76 height 18
